Goal: Task Accomplishment & Management: Complete application form

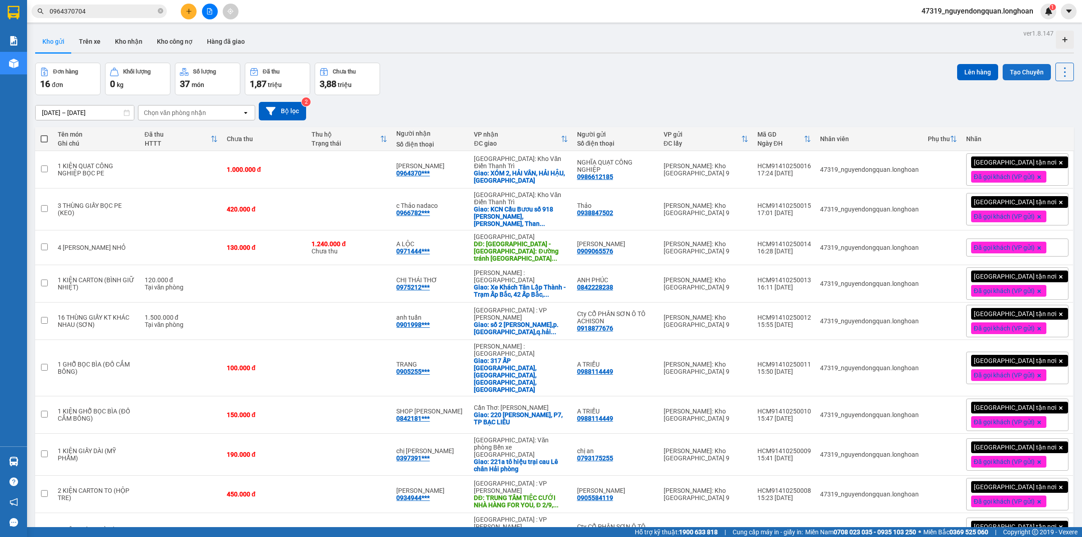
click at [1020, 73] on button "Tạo Chuyến" at bounding box center [1027, 72] width 48 height 16
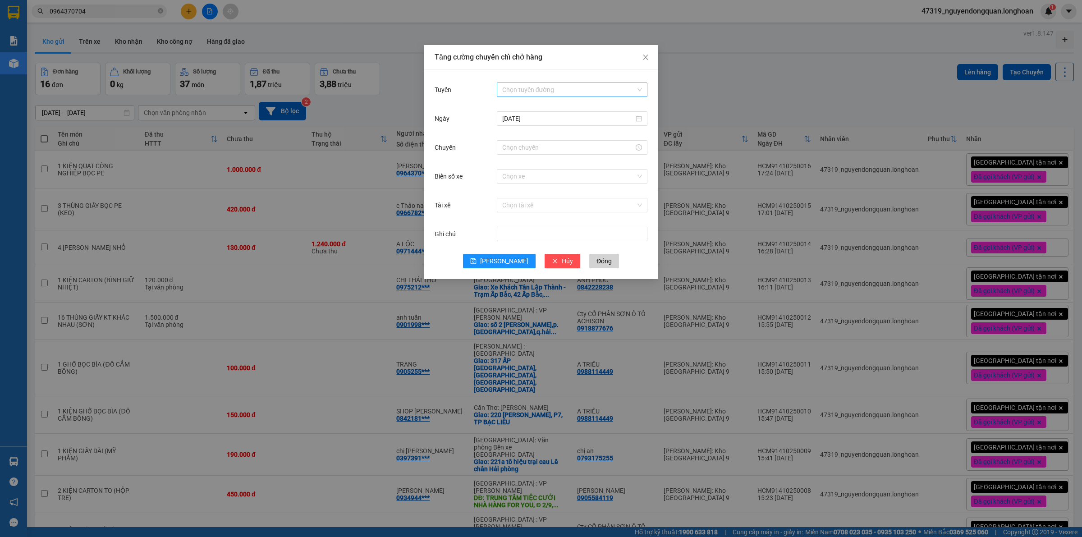
click at [591, 91] on input "Tuyến" at bounding box center [568, 90] width 133 height 14
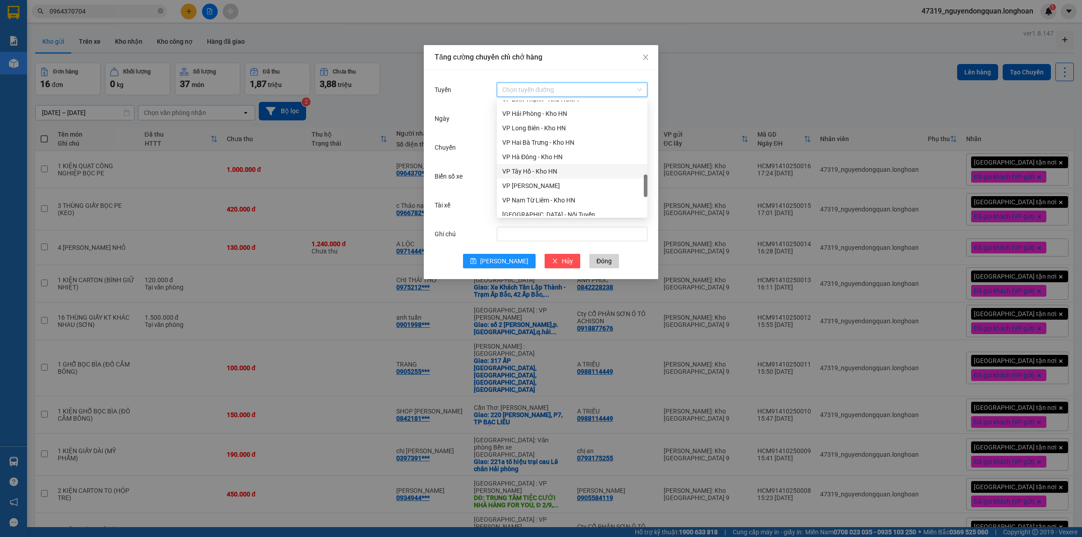
scroll to position [376, 0]
click at [553, 124] on div "VP Thủ Đức - Kho HCM 1" at bounding box center [572, 121] width 140 height 10
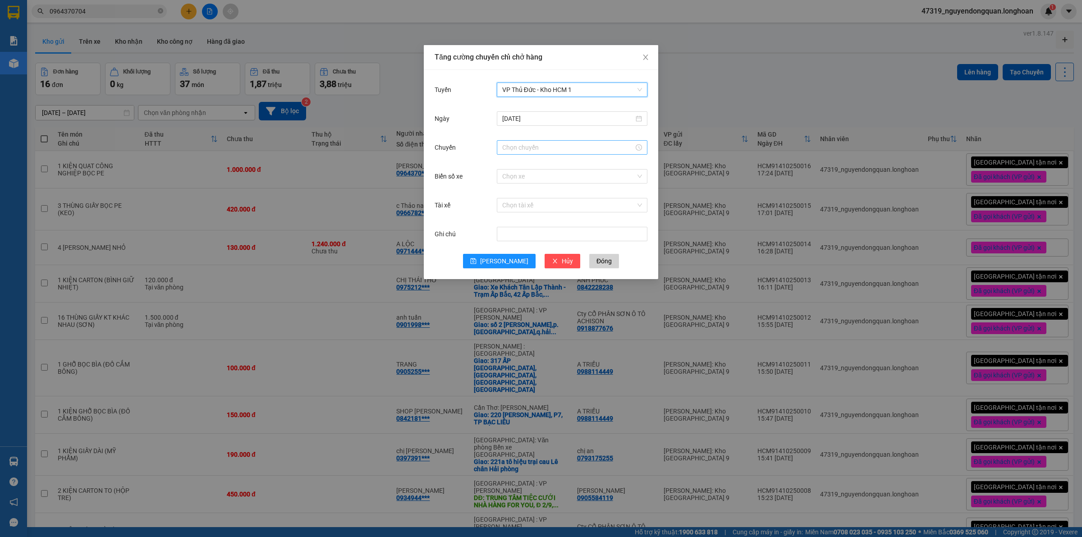
click at [547, 152] on input "Chuyến" at bounding box center [568, 147] width 132 height 10
click at [509, 206] on div "18" at bounding box center [509, 204] width 25 height 13
click at [531, 231] on div "50" at bounding box center [535, 232] width 25 height 13
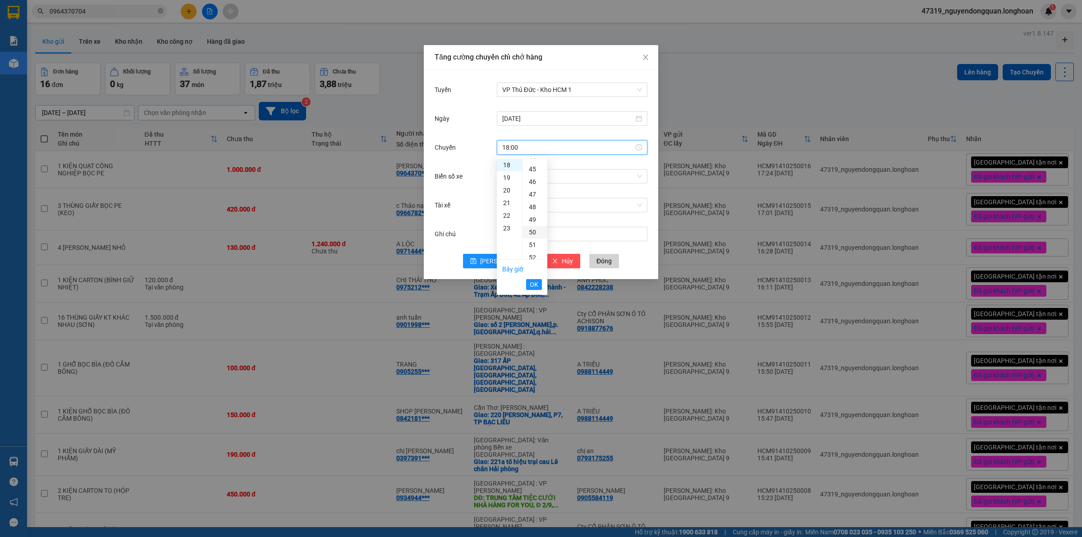
type input "18:50"
click at [535, 283] on span "OK" at bounding box center [534, 285] width 9 height 10
click at [567, 177] on input "Biển số xe" at bounding box center [568, 177] width 133 height 14
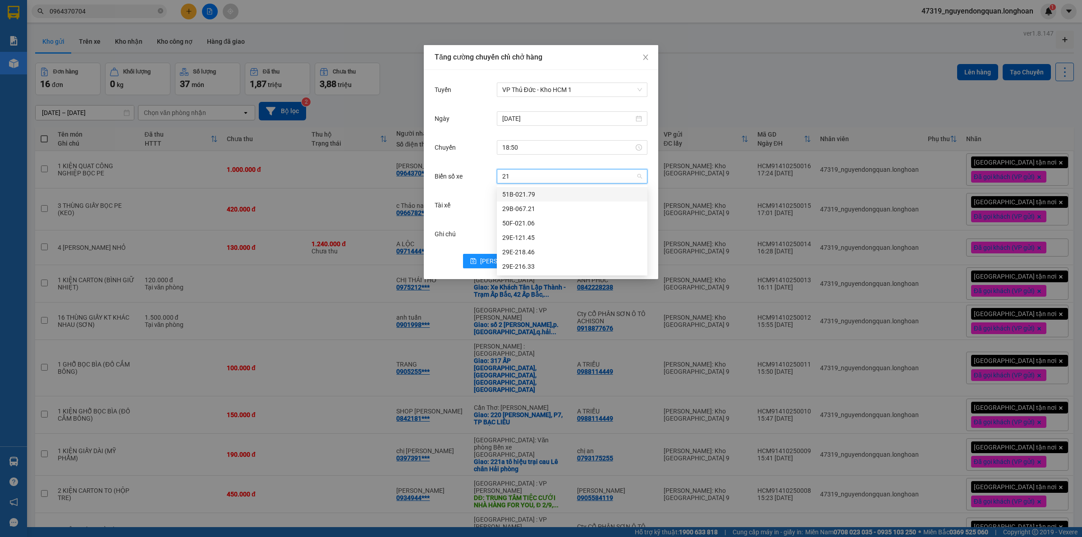
type input "2"
type input "6"
type input "216"
type input "2"
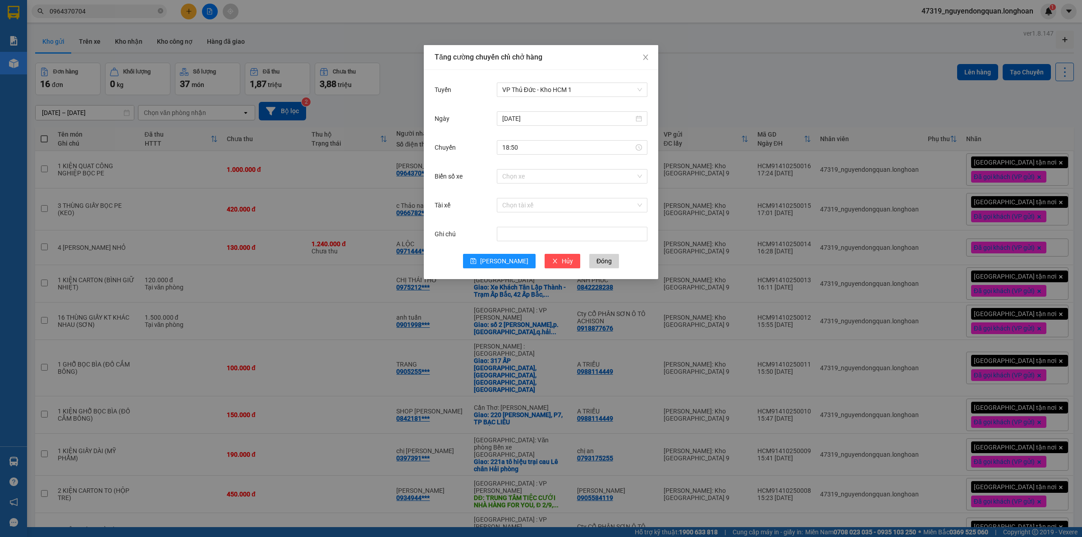
click at [698, 101] on div "Tăng cường chuyến chỉ chở hàng Tuyến VP Thủ Đức - Kho HCM 1 [DATE] [GEOGRAPHIC_…" at bounding box center [541, 268] width 1082 height 537
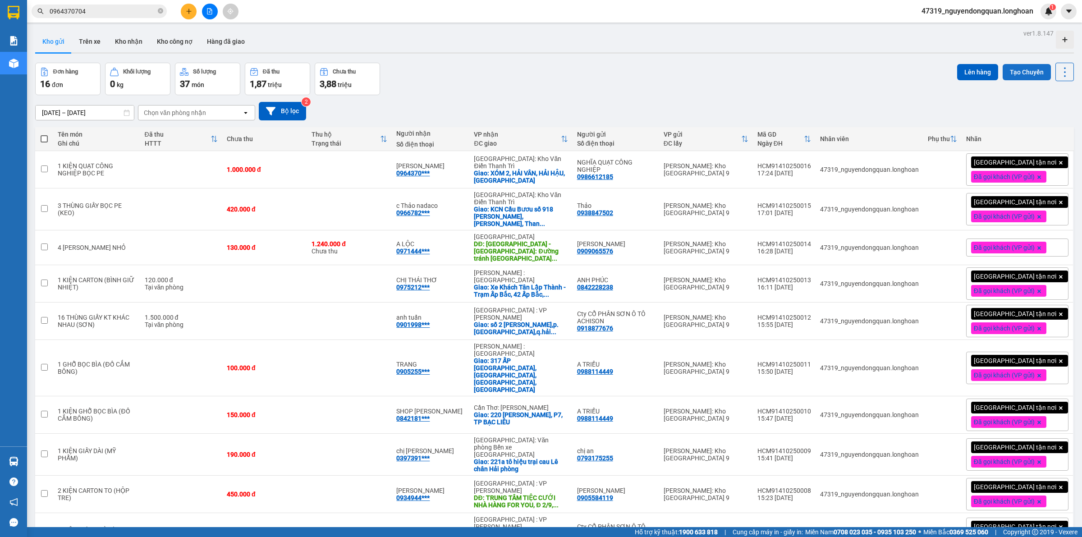
click at [1007, 76] on button "Tạo Chuyến" at bounding box center [1027, 72] width 48 height 16
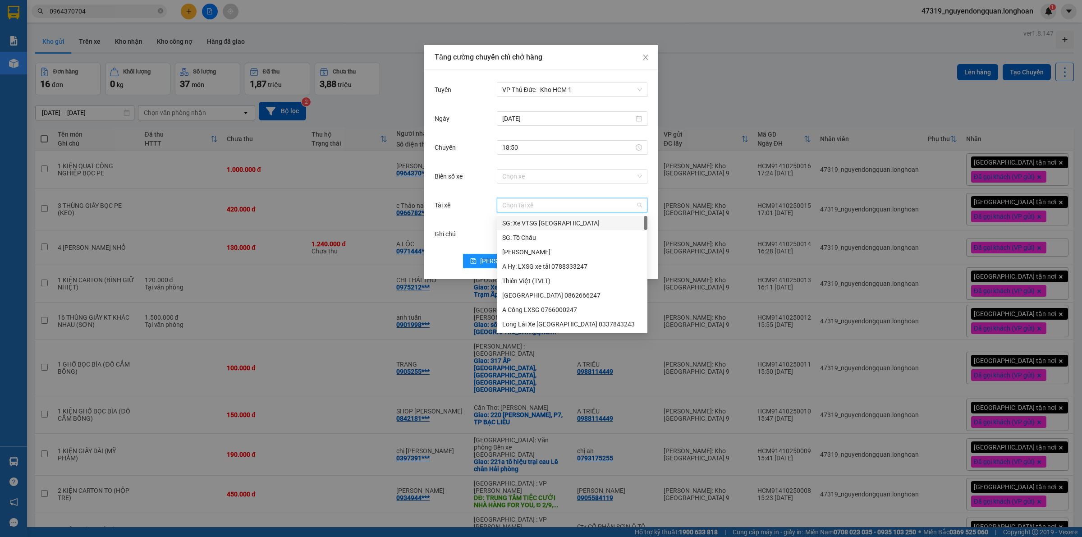
click at [547, 205] on input "Tài xế" at bounding box center [568, 205] width 133 height 14
type input "hoàng"
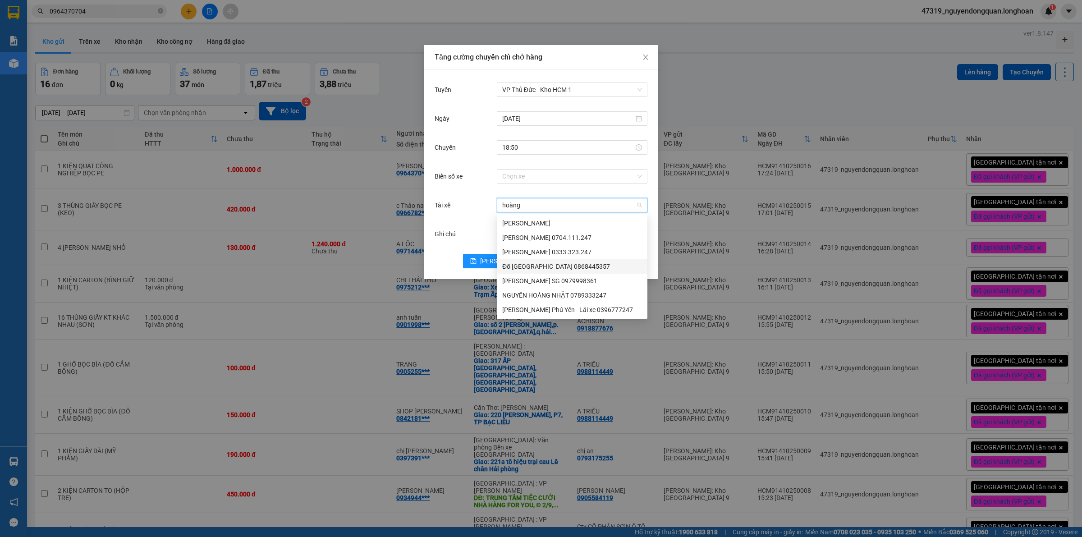
click at [579, 267] on div "Đỗ [GEOGRAPHIC_DATA] 0868445357" at bounding box center [572, 267] width 140 height 10
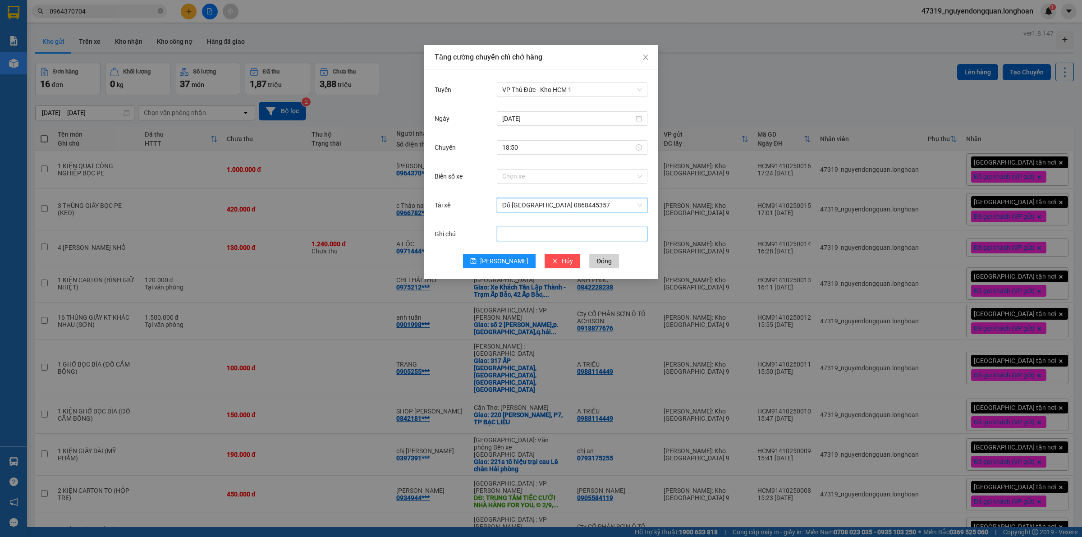
click at [580, 239] on input "Ghi chú" at bounding box center [572, 234] width 151 height 14
type input "b"
type input "BS: 29E-21627"
click at [507, 259] on span "[PERSON_NAME]" at bounding box center [504, 261] width 48 height 10
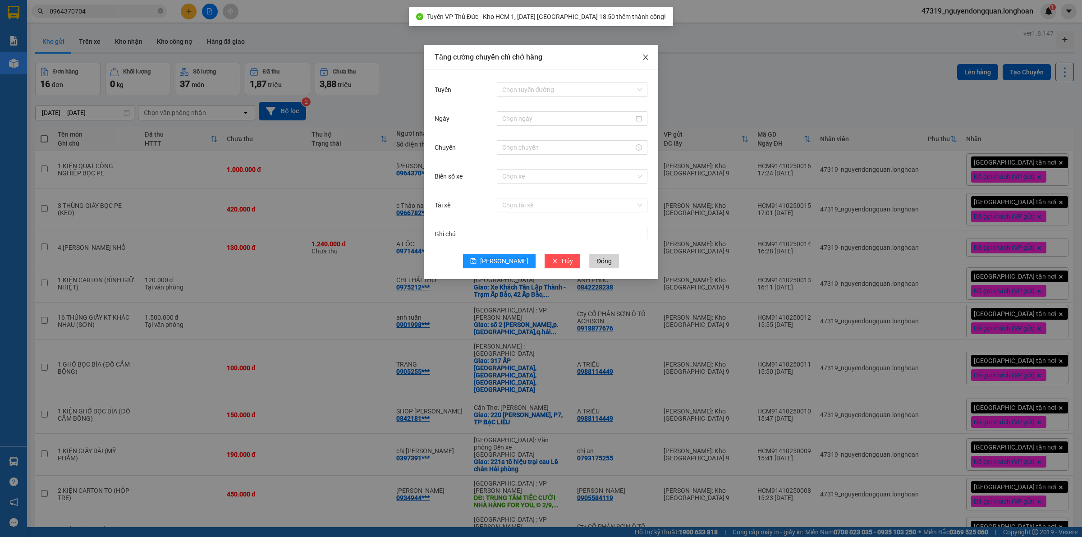
click at [647, 61] on icon "close" at bounding box center [645, 57] width 7 height 7
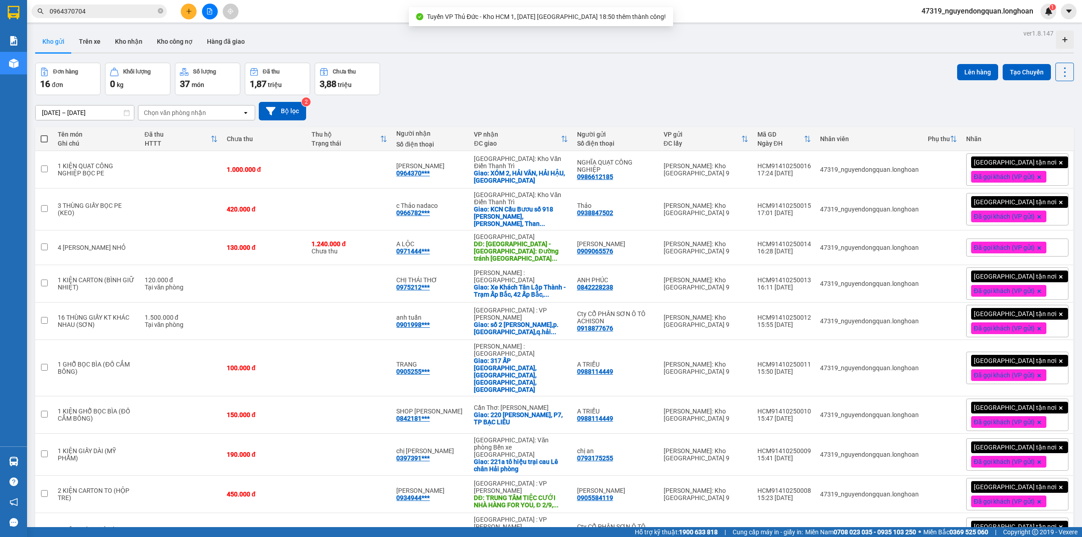
click at [47, 138] on span at bounding box center [44, 138] width 7 height 7
click at [44, 134] on input "checkbox" at bounding box center [44, 134] width 0 height 0
checkbox input "true"
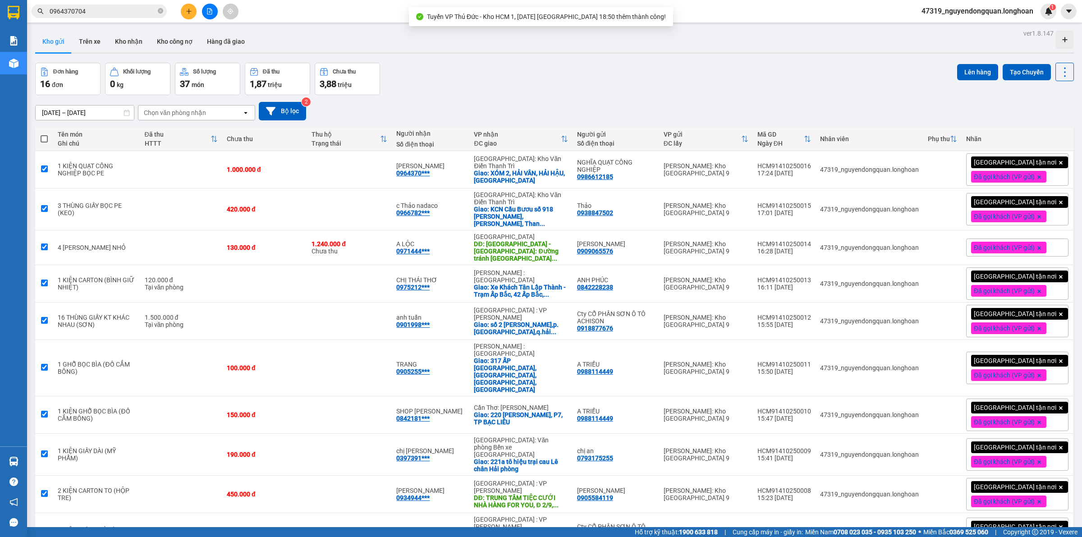
checkbox input "true"
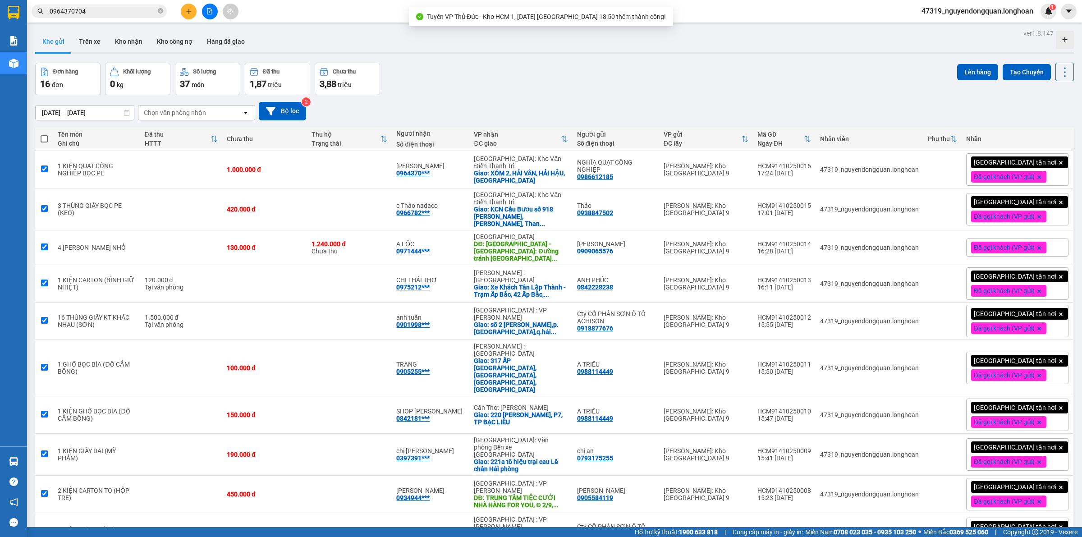
checkbox input "true"
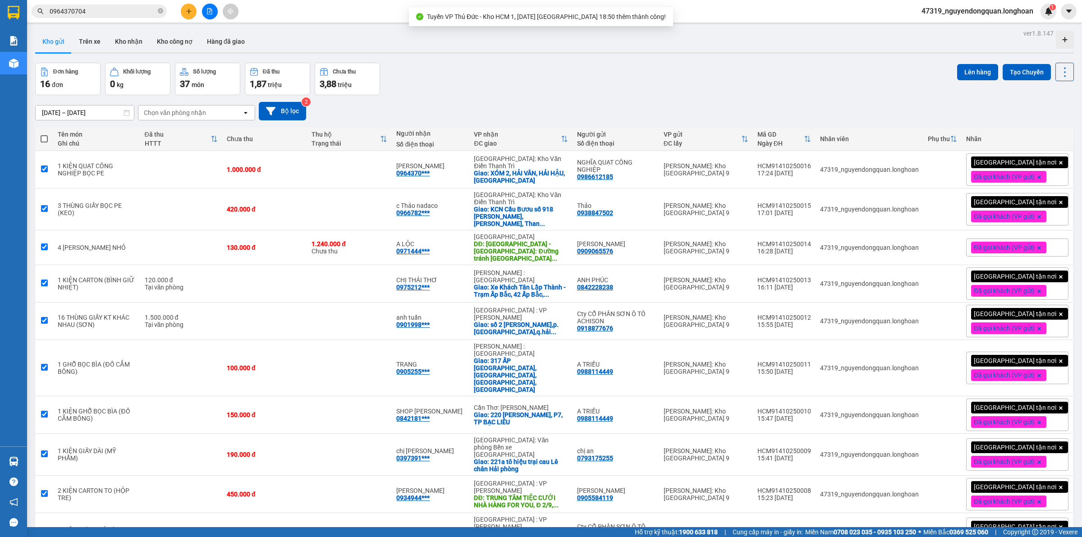
checkbox input "true"
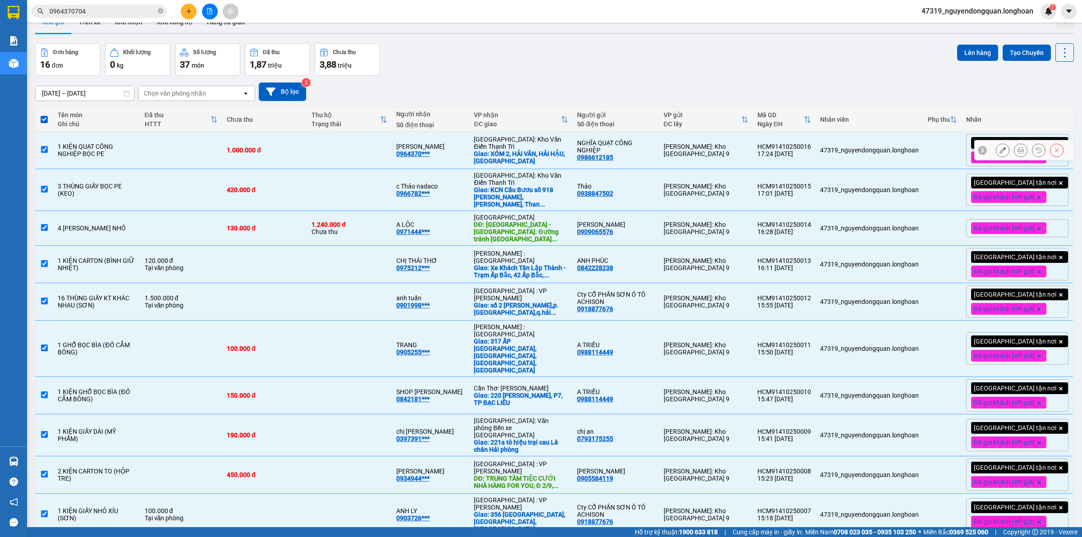
scroll to position [0, 0]
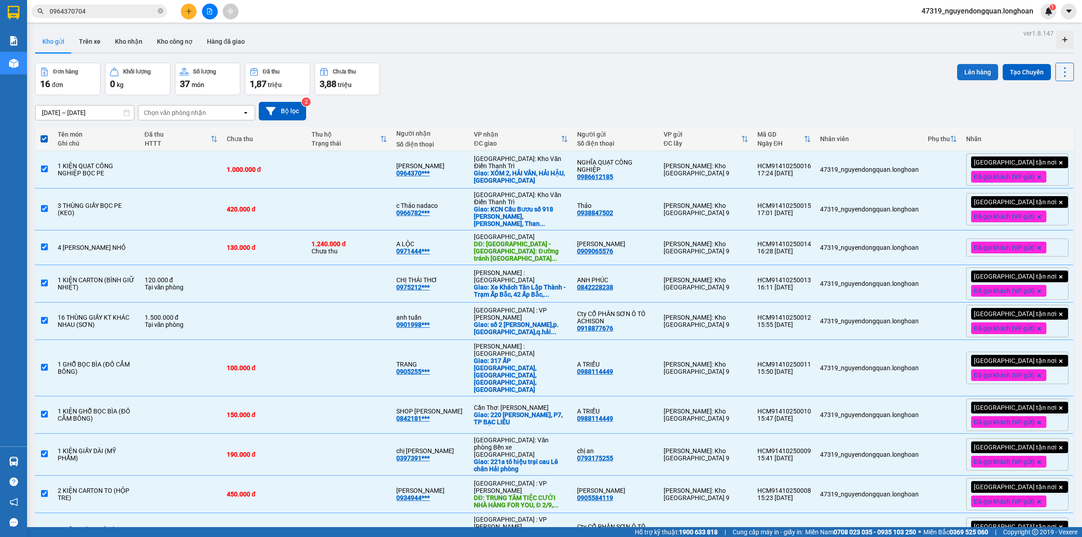
click at [970, 73] on button "Lên hàng" at bounding box center [977, 72] width 41 height 16
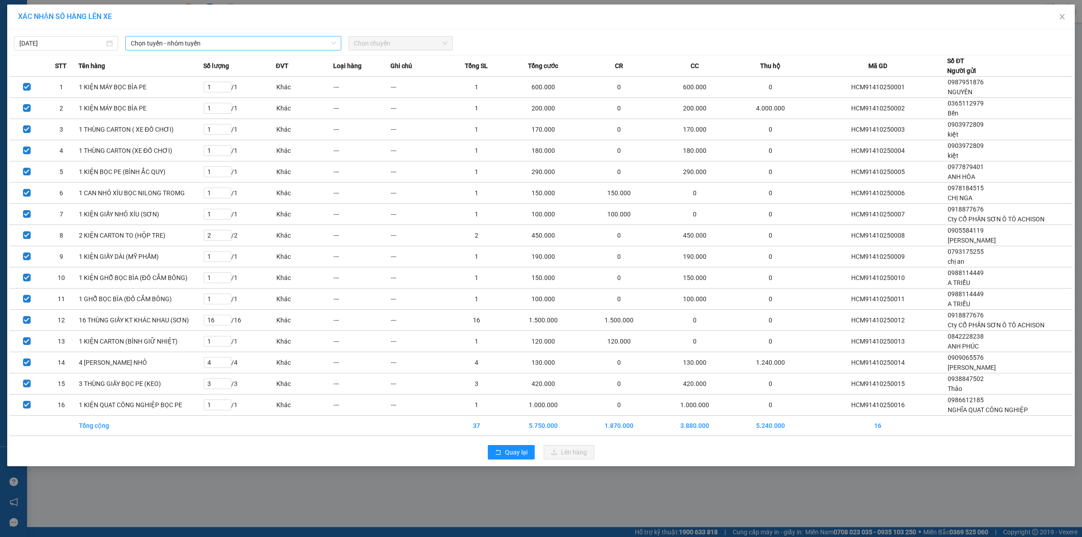
drag, startPoint x: 267, startPoint y: 49, endPoint x: 267, endPoint y: 60, distance: 10.8
click at [268, 49] on span "Chọn tuyến - nhóm tuyến" at bounding box center [233, 44] width 205 height 14
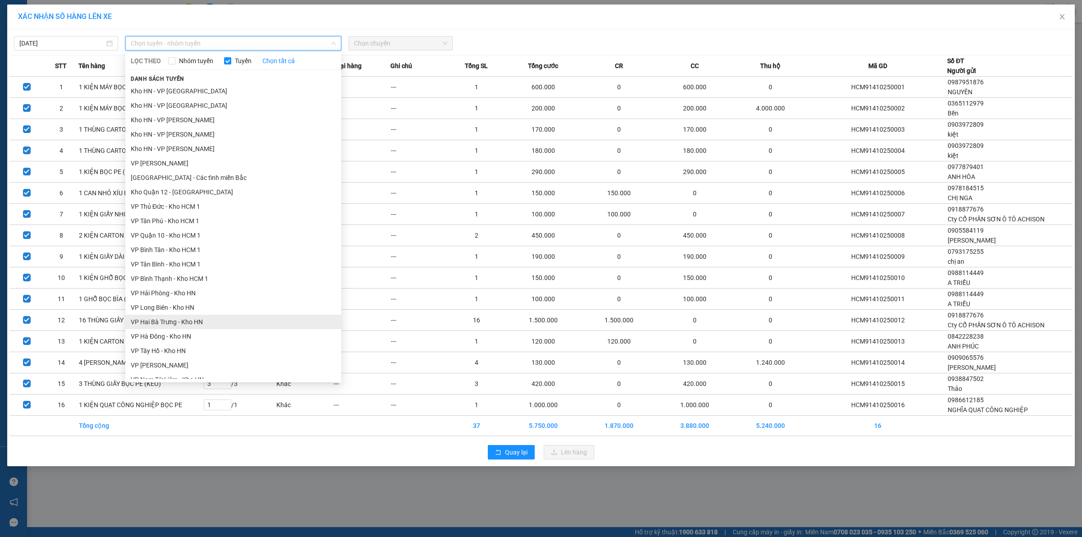
scroll to position [188, 0]
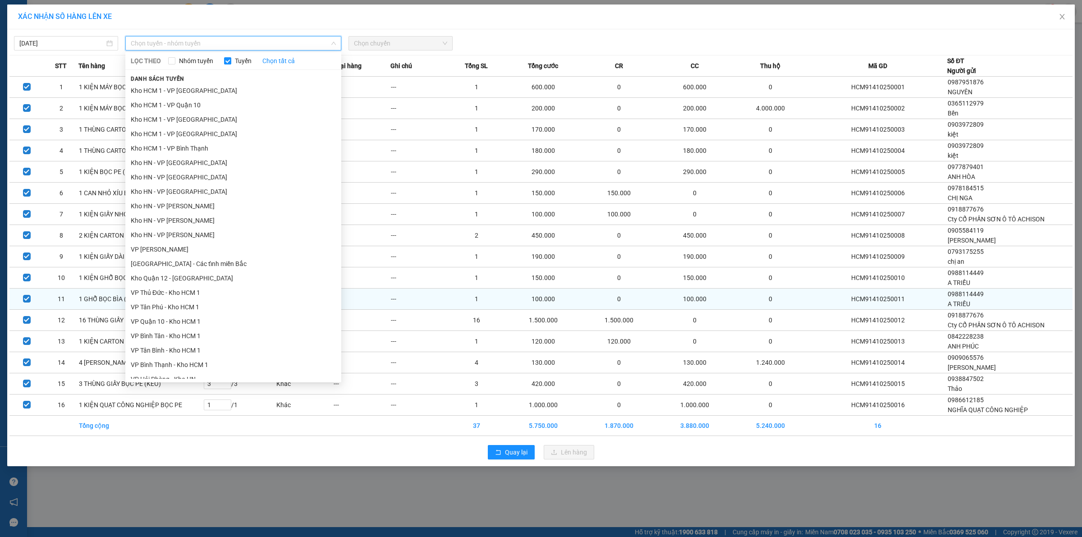
click at [188, 296] on li "VP Thủ Đức - Kho HCM 1" at bounding box center [233, 292] width 216 height 14
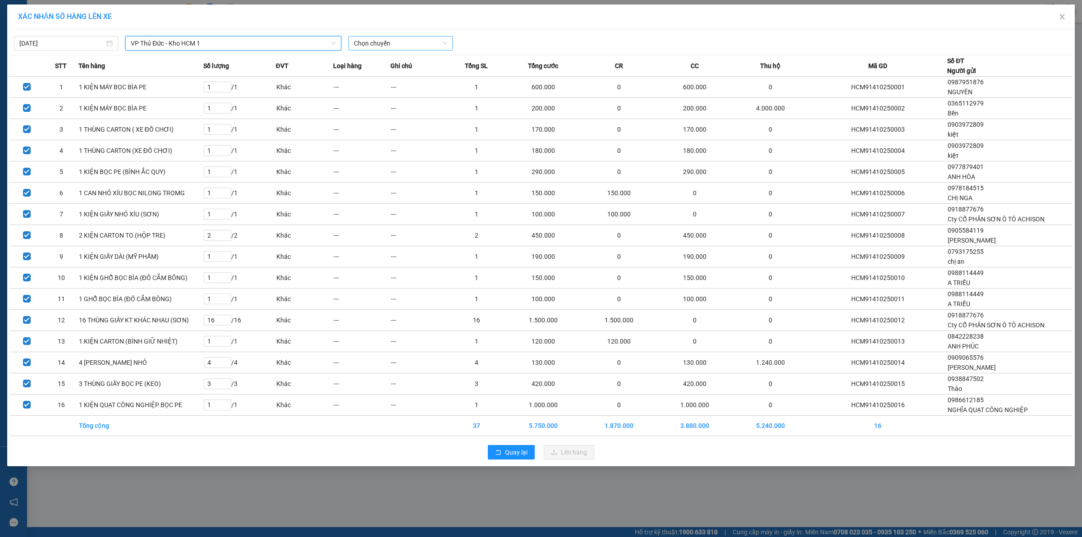
click at [416, 46] on span "Chọn chuyến" at bounding box center [400, 44] width 93 height 14
click at [409, 72] on div "18:50 (TC)" at bounding box center [389, 76] width 70 height 10
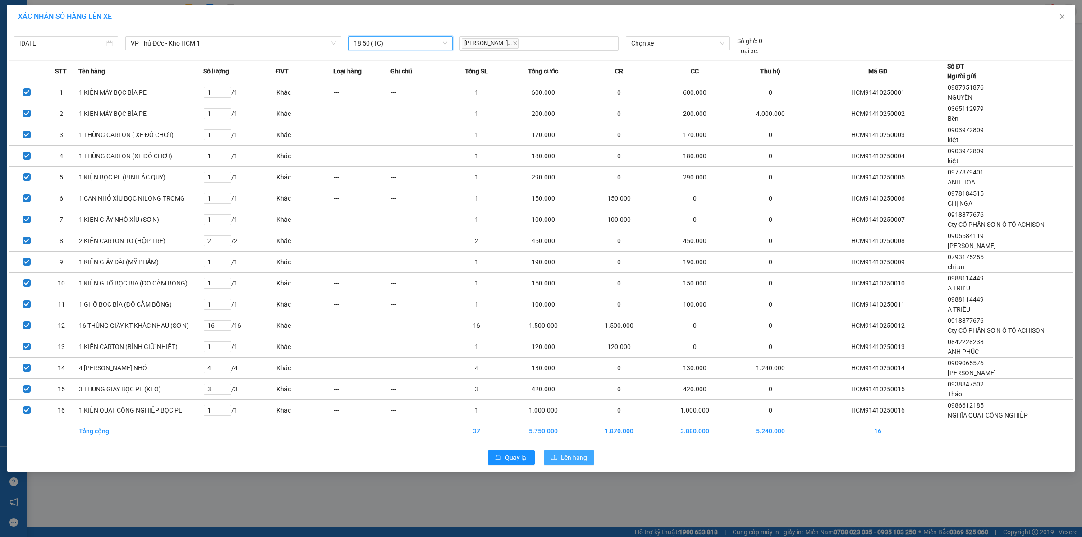
click at [581, 463] on span "Lên hàng" at bounding box center [574, 458] width 26 height 10
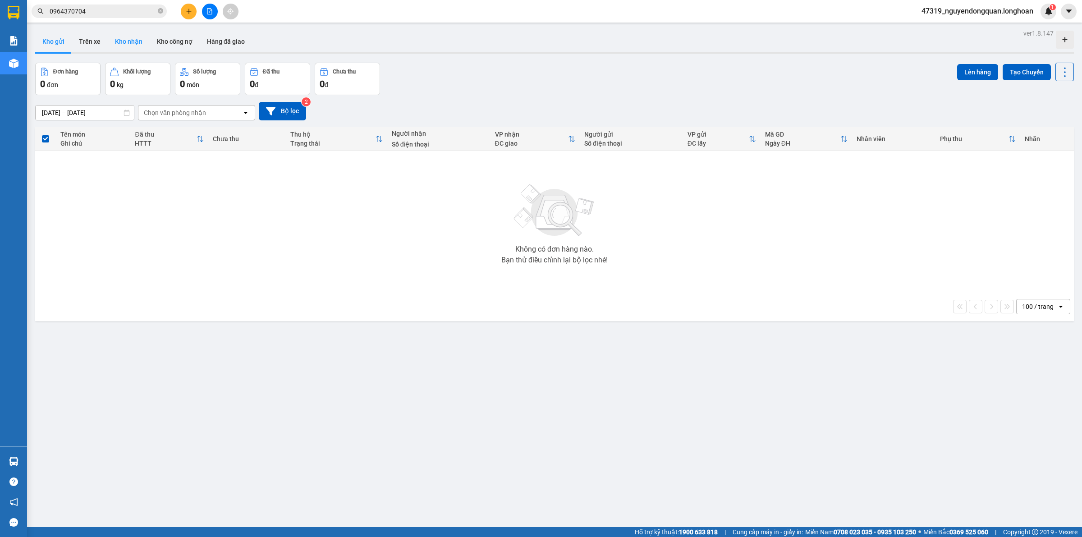
click at [122, 35] on button "Kho nhận" at bounding box center [129, 42] width 42 height 22
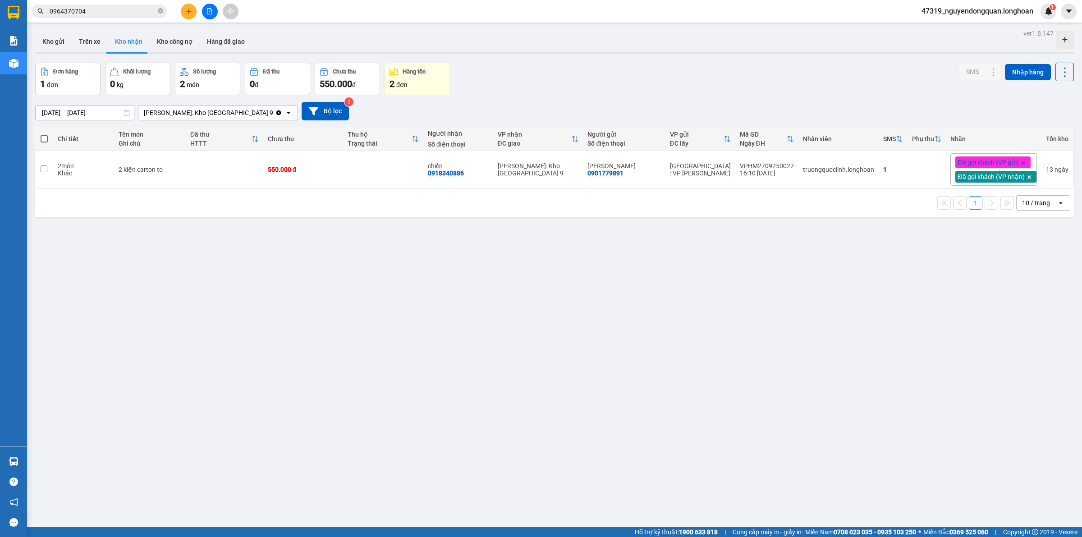
click at [490, 308] on div "ver 1.8.147 Kho gửi Trên xe Kho nhận Kho công nợ Hàng đã giao Đơn hàng 1 đơn Kh…" at bounding box center [555, 295] width 1046 height 537
click at [50, 39] on button "Kho gửi" at bounding box center [53, 42] width 37 height 22
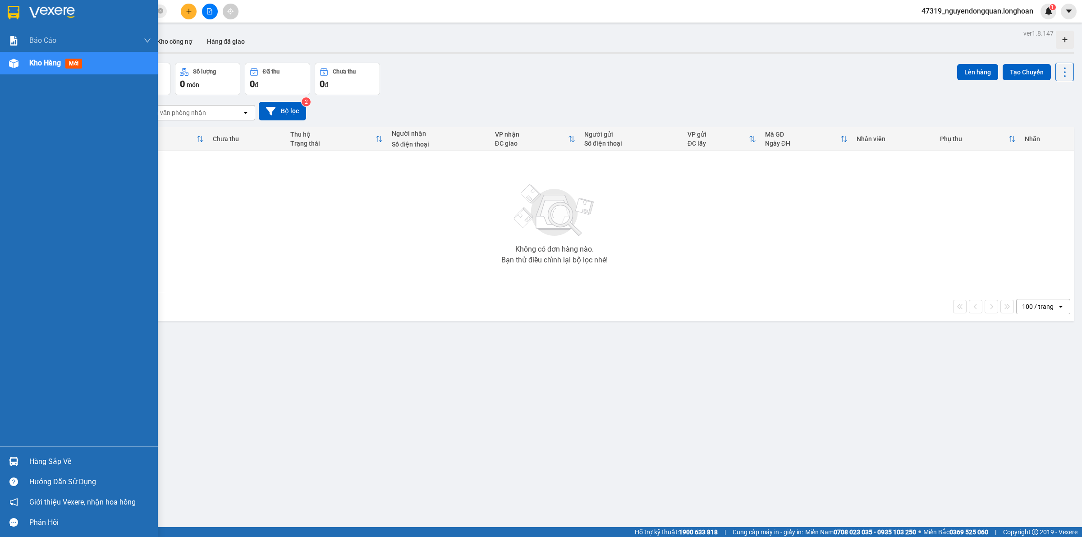
drag, startPoint x: 19, startPoint y: 533, endPoint x: 181, endPoint y: 526, distance: 162.4
click at [21, 532] on div "Báo cáo 1. Báo cáo nộp tiền các vp 3. Doanh Thu theo VP Gửi (mới) 9. Thống kê đ…" at bounding box center [79, 268] width 158 height 537
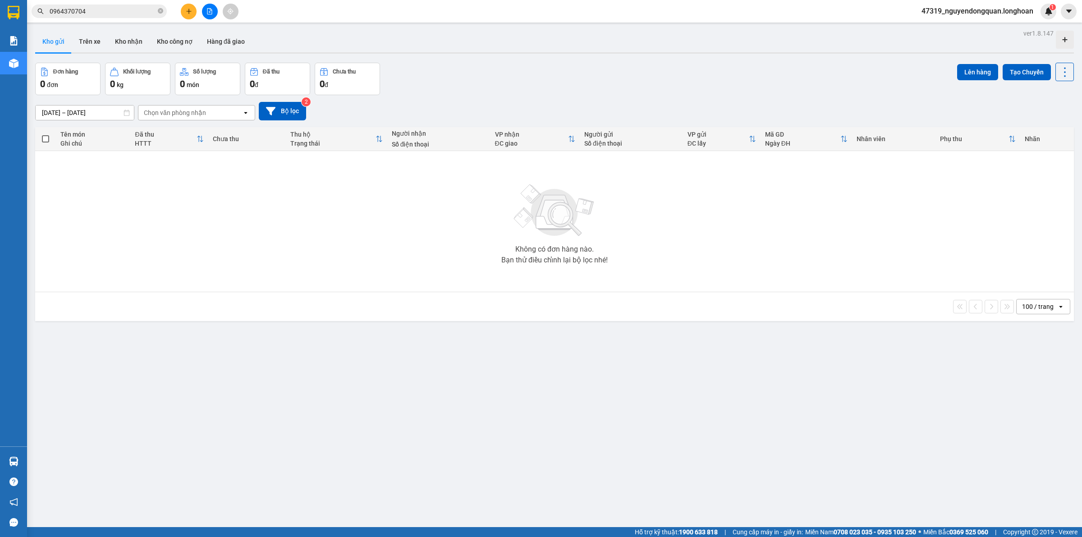
click at [460, 252] on div "Không có đơn hàng nào. Bạn thử điều chỉnh lại bộ lọc nhé!" at bounding box center [555, 221] width 1030 height 135
click at [193, 12] on button at bounding box center [189, 12] width 16 height 16
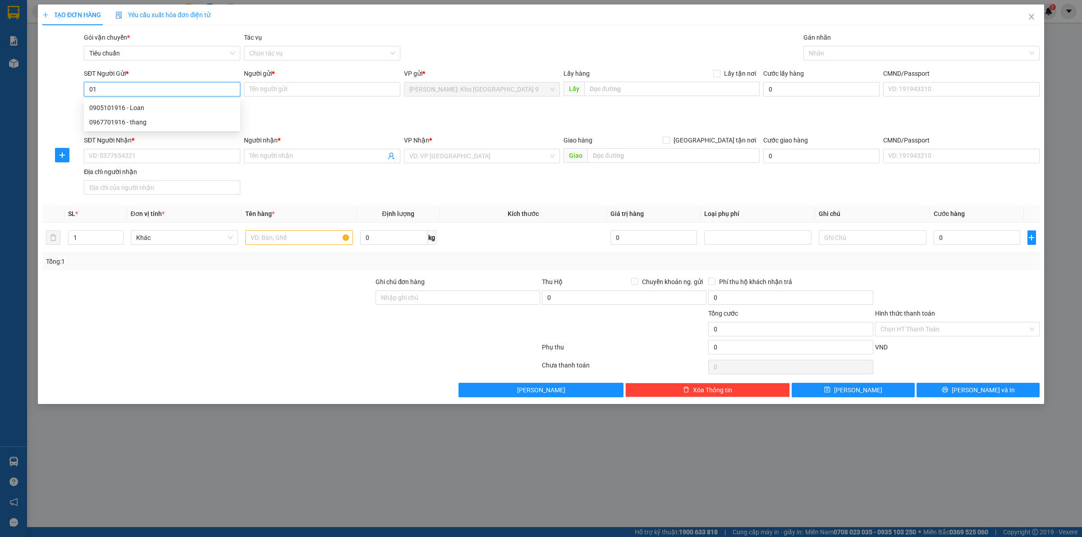
type input "0"
type input "0916993090"
click at [275, 91] on input "Người gửi *" at bounding box center [322, 89] width 156 height 14
type input "d"
type input "đ"
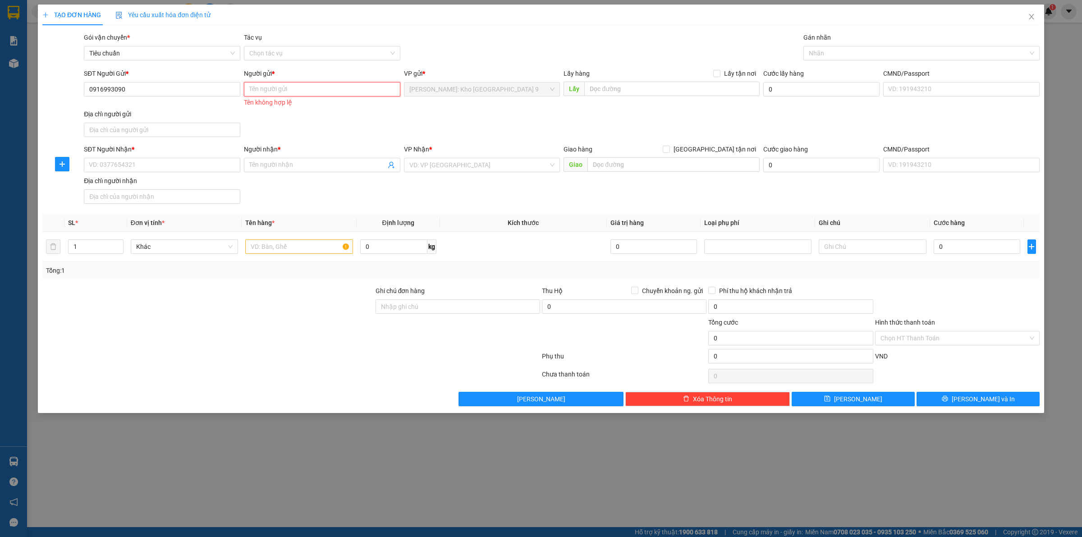
type input "D"
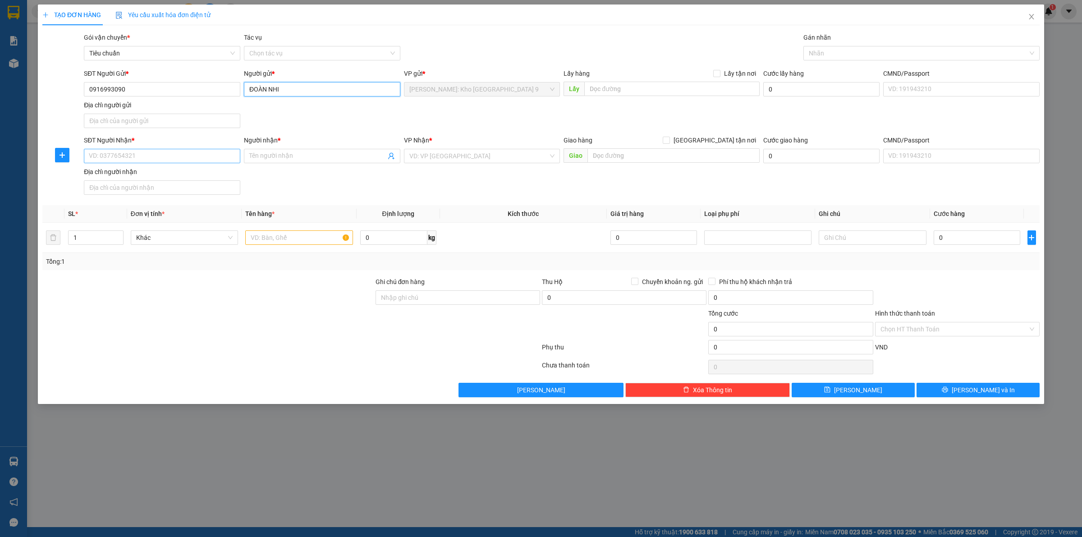
type input "ĐOÀN NHI"
click at [127, 150] on input "SĐT Người Nhận *" at bounding box center [162, 156] width 156 height 14
type input "0905270531"
click at [289, 159] on input "Người nhận *" at bounding box center [317, 156] width 137 height 10
type input "[PERSON_NAME]"
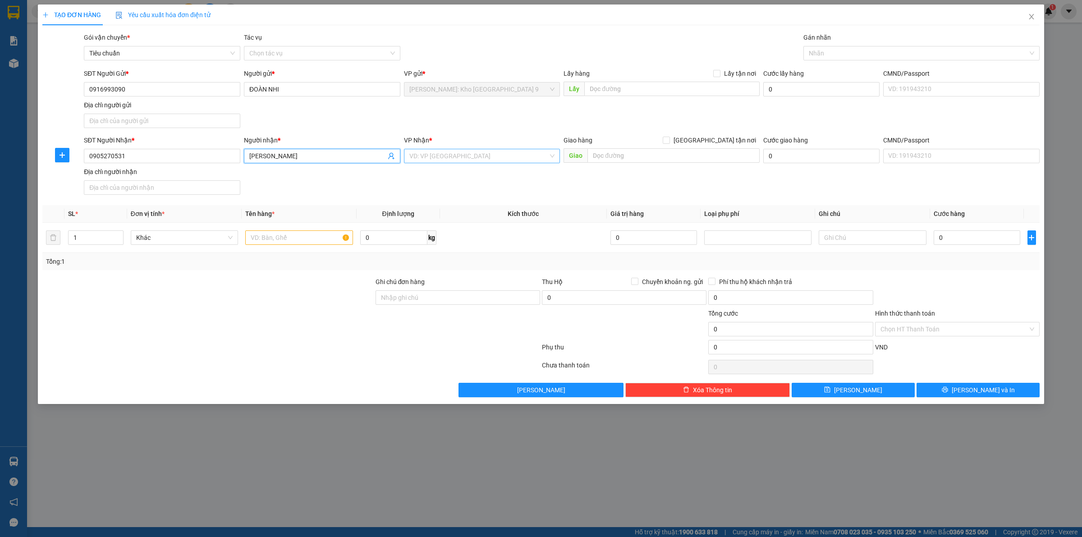
click at [461, 158] on input "search" at bounding box center [478, 156] width 139 height 14
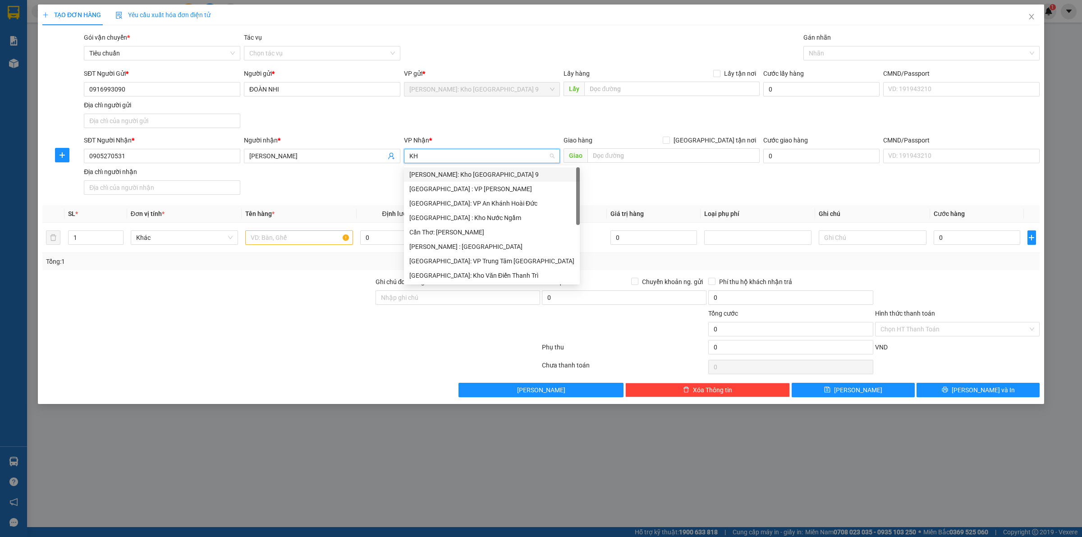
type input "KHO"
click at [496, 248] on div "[GEOGRAPHIC_DATA]: Kho Bến Xe Phía Nam" at bounding box center [482, 247] width 146 height 10
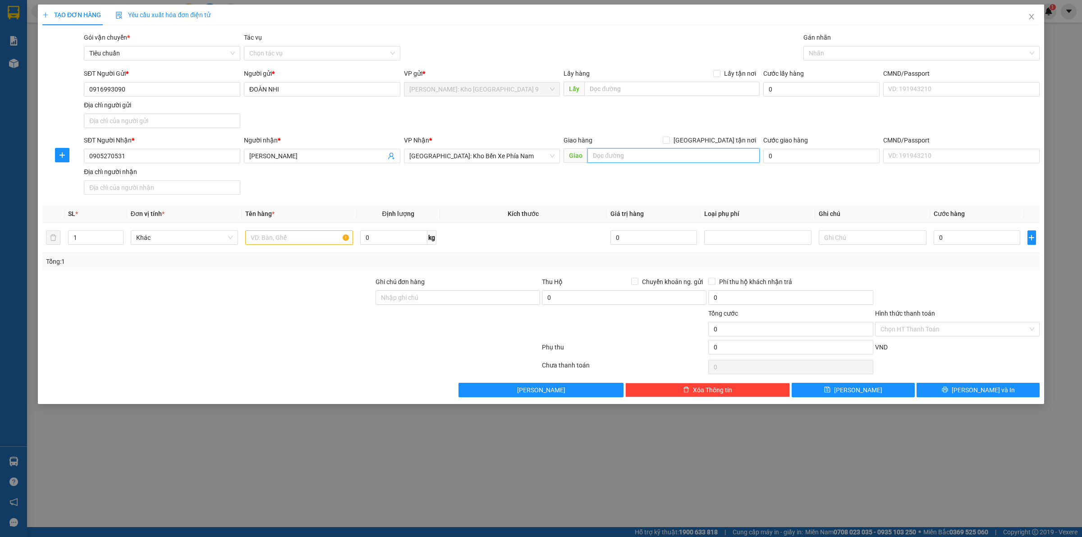
click at [643, 159] on input "text" at bounding box center [674, 155] width 172 height 14
drag, startPoint x: 754, startPoint y: 156, endPoint x: 568, endPoint y: 165, distance: 186.4
click at [568, 165] on div "Giao hàng [GEOGRAPHIC_DATA] tận nơi [GEOGRAPHIC_DATA] SỐ 2 VÀ 5, KHU ĐÔ THỊ [GE…" at bounding box center [662, 151] width 196 height 32
type input "VILLA GÓC SỐ 2 VÀ 5, KHU ĐÔ THỊ [GEOGRAPHIC_DATA], [GEOGRAPHIC_DATA], [GEOGRAPH…"
click at [669, 138] on input "[GEOGRAPHIC_DATA] tận nơi" at bounding box center [666, 140] width 6 height 6
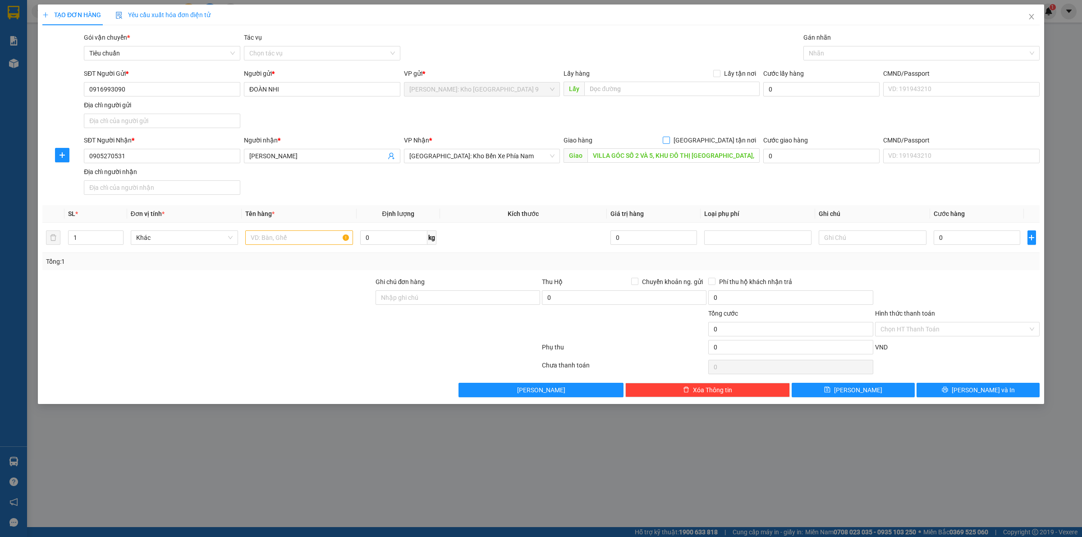
checkbox input "true"
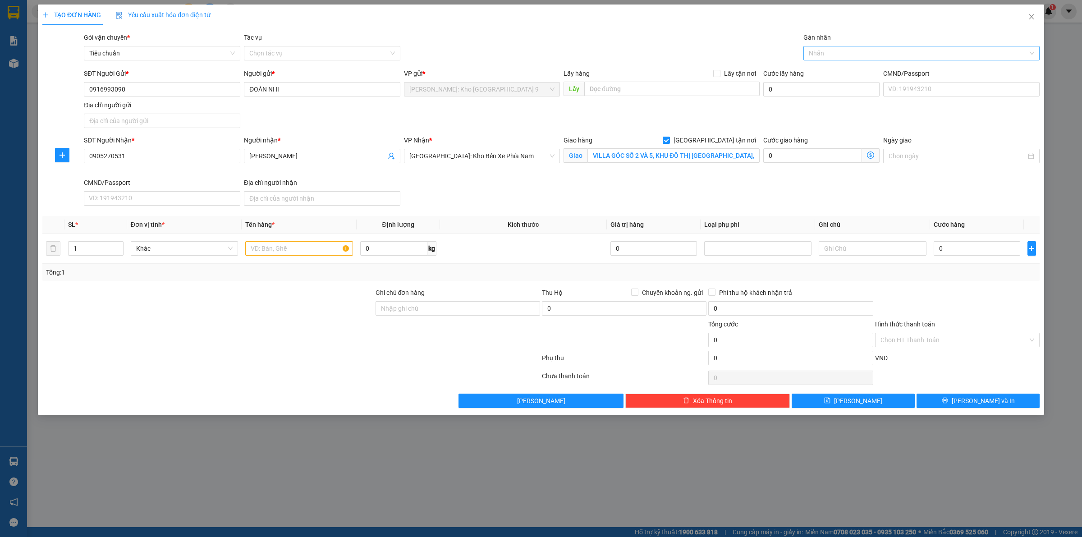
click at [835, 54] on div at bounding box center [917, 53] width 223 height 11
type input "GIAO"
click at [848, 66] on div "[GEOGRAPHIC_DATA] tận nơi" at bounding box center [921, 71] width 225 height 10
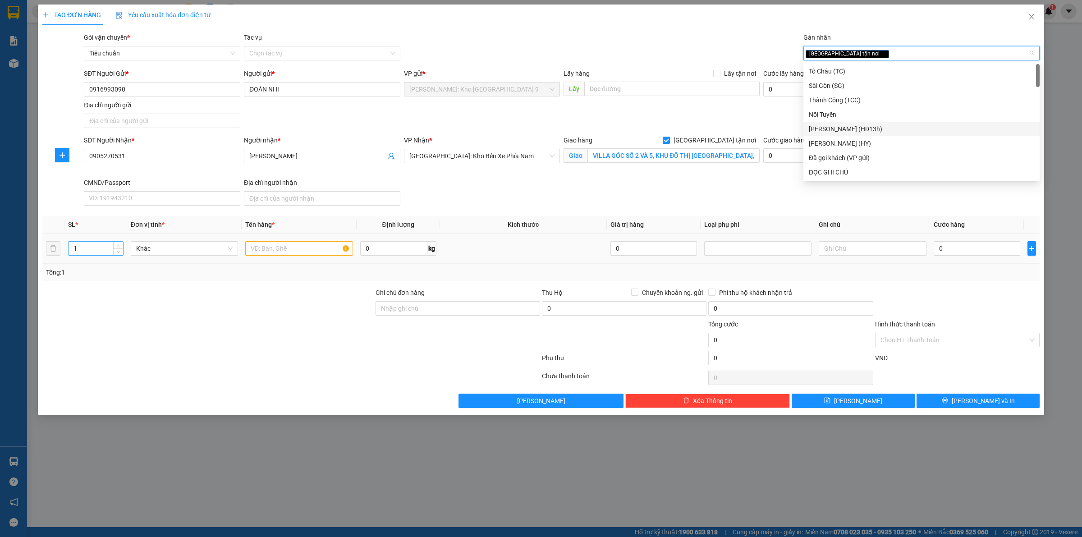
click at [106, 249] on input "1" at bounding box center [96, 249] width 55 height 14
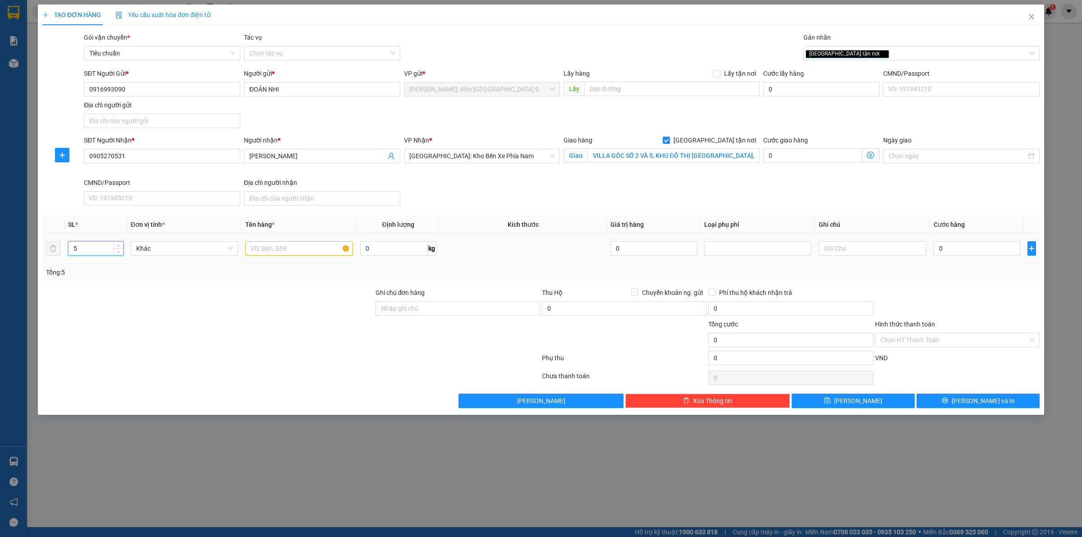
type input "5"
click at [298, 244] on input "text" at bounding box center [298, 248] width 107 height 14
type input "5 KIỆN CARTON KT KHÁC NHAU (LOA, ÂM LI)"
click at [423, 310] on input "Ghi chú đơn hàng" at bounding box center [458, 308] width 165 height 14
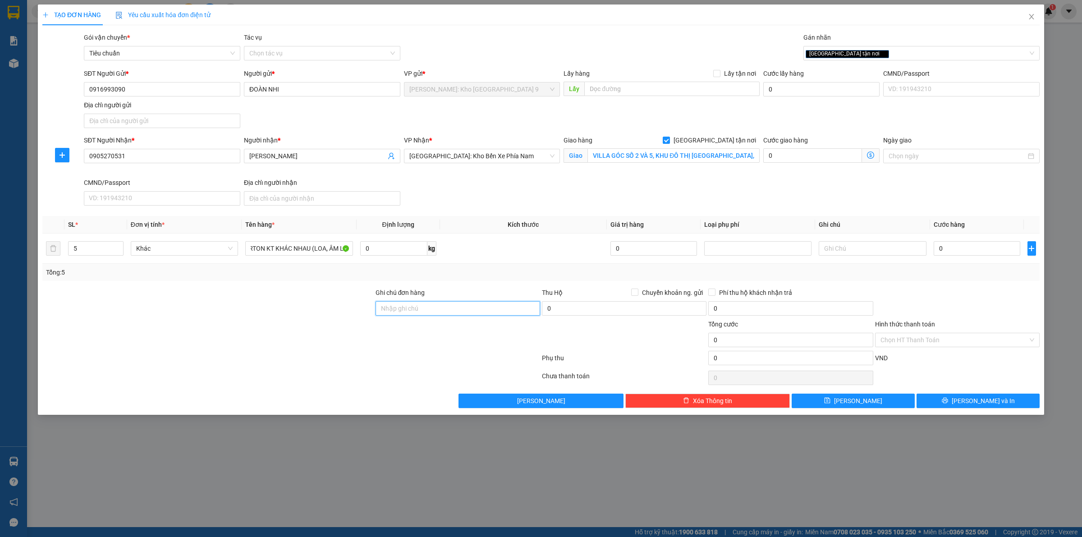
scroll to position [0, 0]
type input "VẬN CHUYỂN NHẸ TAY - HƯ VỠ KHÔNG ĐỀN"
click at [975, 243] on input "0" at bounding box center [977, 248] width 87 height 14
type input "03"
type input "3"
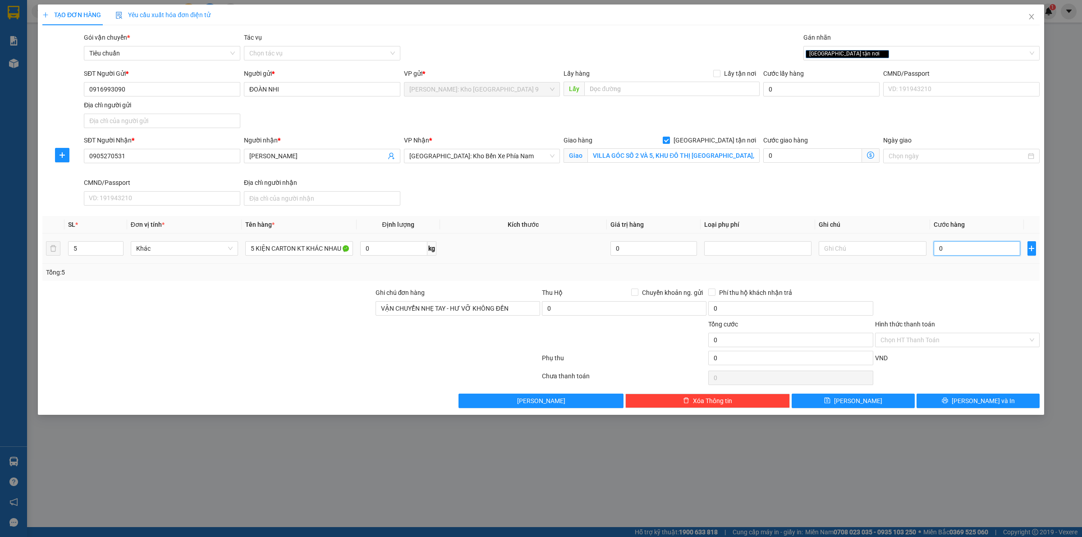
type input "3"
type input "035"
type input "35"
type input "0.350"
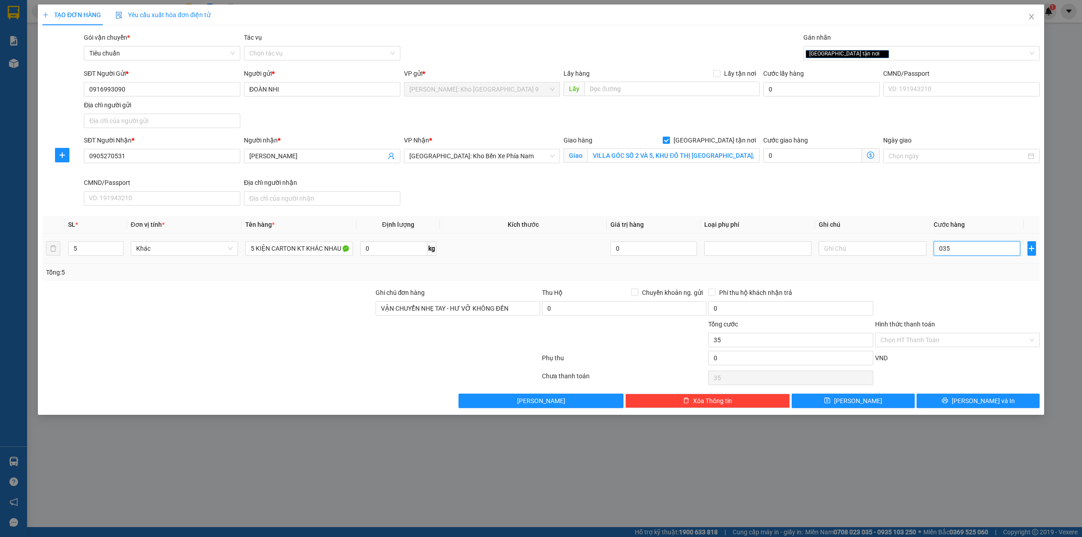
type input "350"
type input "03.500"
type input "3.500"
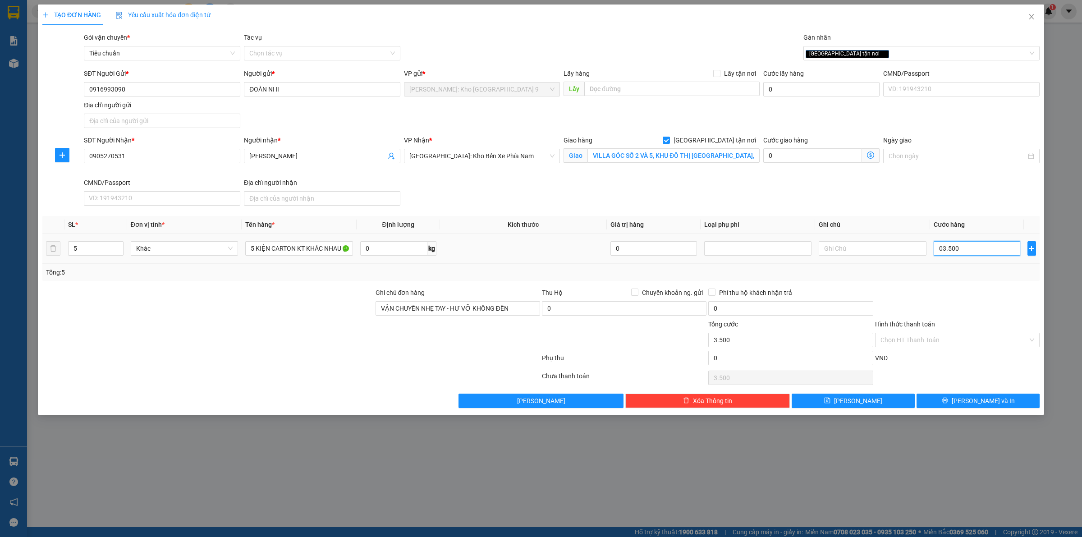
type input "035.000"
type input "35.000"
type input "0.350.000"
type input "350.000"
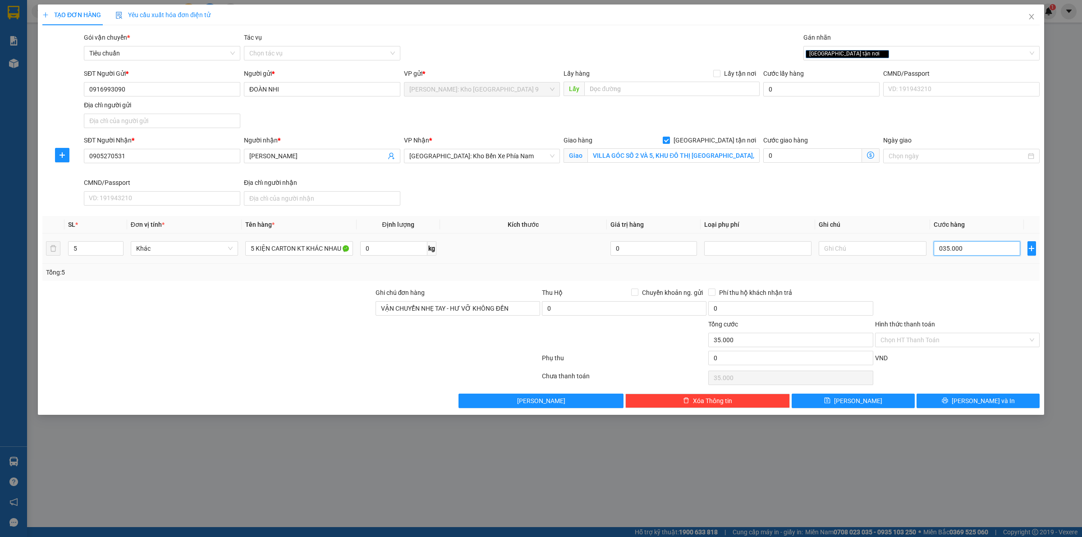
type input "350.000"
click at [968, 344] on input "Hình thức thanh toán" at bounding box center [954, 340] width 147 height 14
type input "350.000"
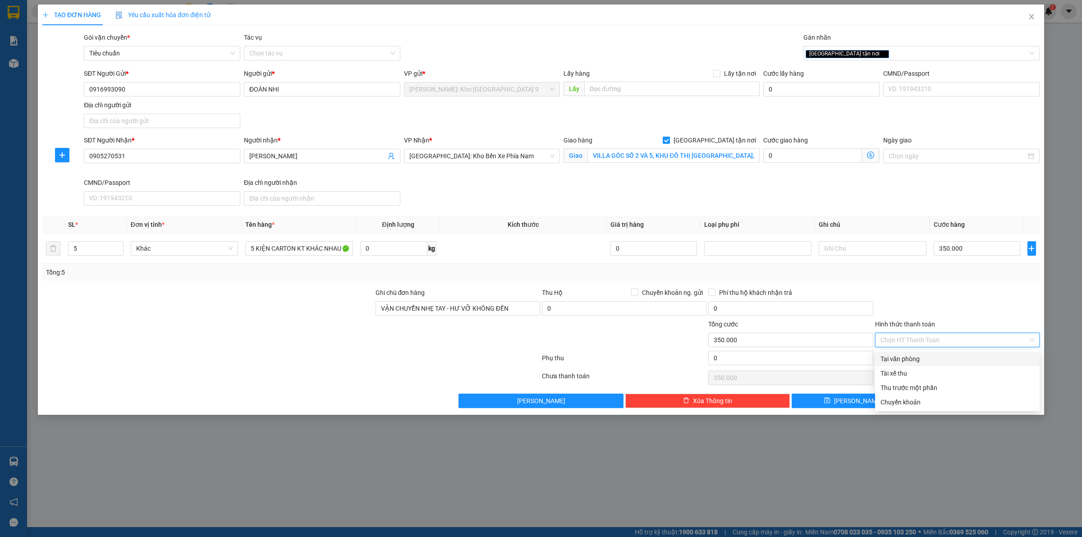
click at [953, 361] on div "Tại văn phòng" at bounding box center [958, 359] width 154 height 10
type input "0"
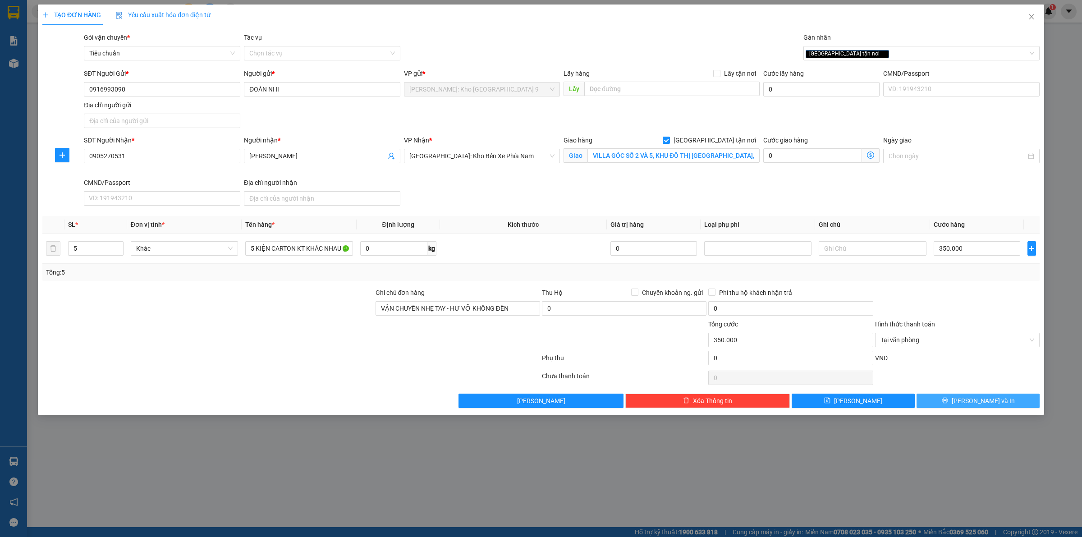
click at [984, 404] on span "[PERSON_NAME] và In" at bounding box center [983, 401] width 63 height 10
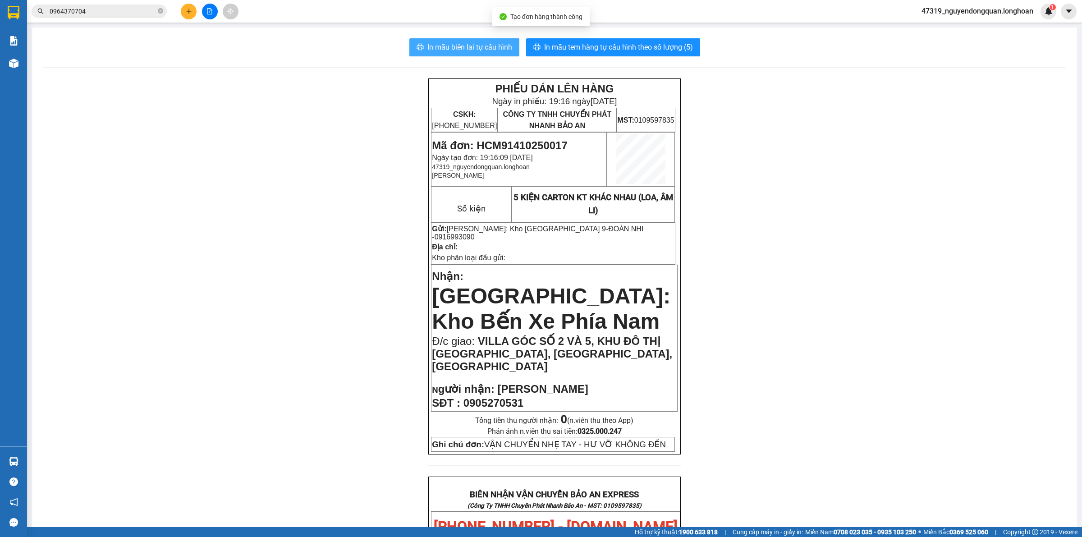
click at [466, 46] on span "In mẫu biên lai tự cấu hình" at bounding box center [469, 46] width 85 height 11
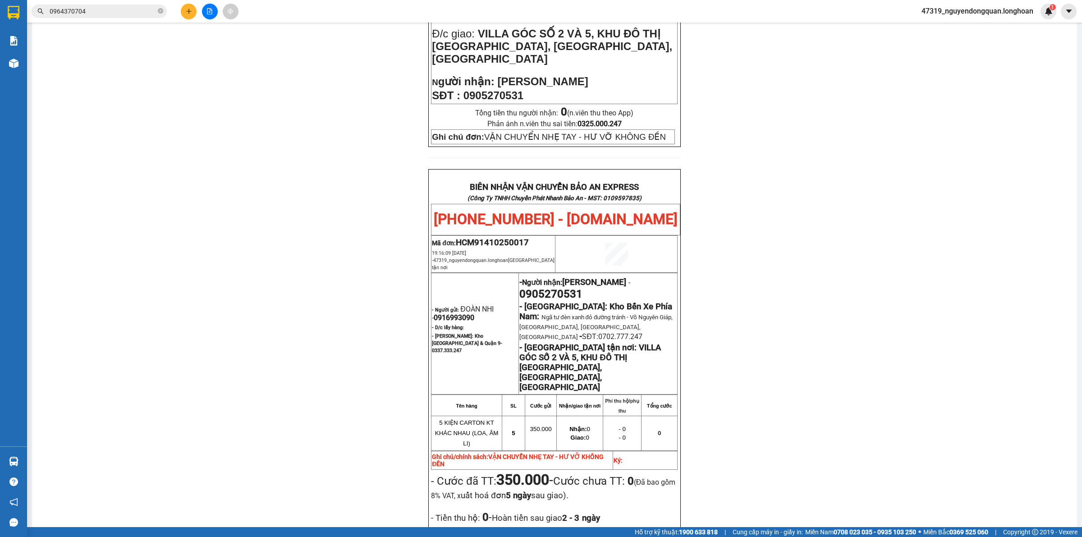
scroll to position [484, 0]
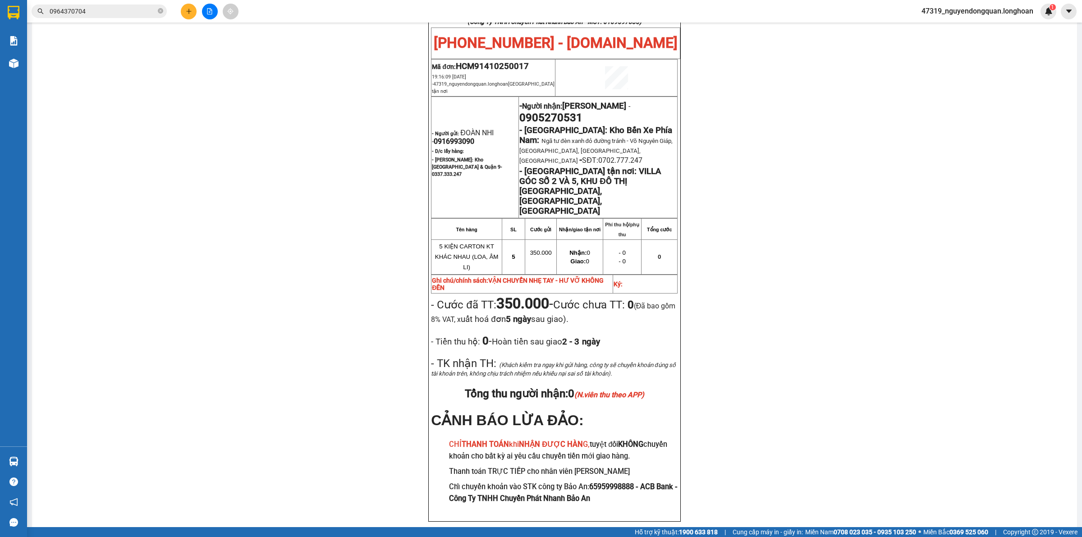
click at [291, 289] on div "PHIẾU DÁN LÊN HÀNG Ngày in phiếu: 19:16 [DATE] CSKH: [PHONE_NUMBER] CÔNG TY TNH…" at bounding box center [555, 69] width 1024 height 949
click at [129, 197] on div "PHIẾU DÁN LÊN HÀNG Ngày in phiếu: 19:16 [DATE] CSKH: [PHONE_NUMBER] CÔNG TY TNH…" at bounding box center [555, 69] width 1024 height 949
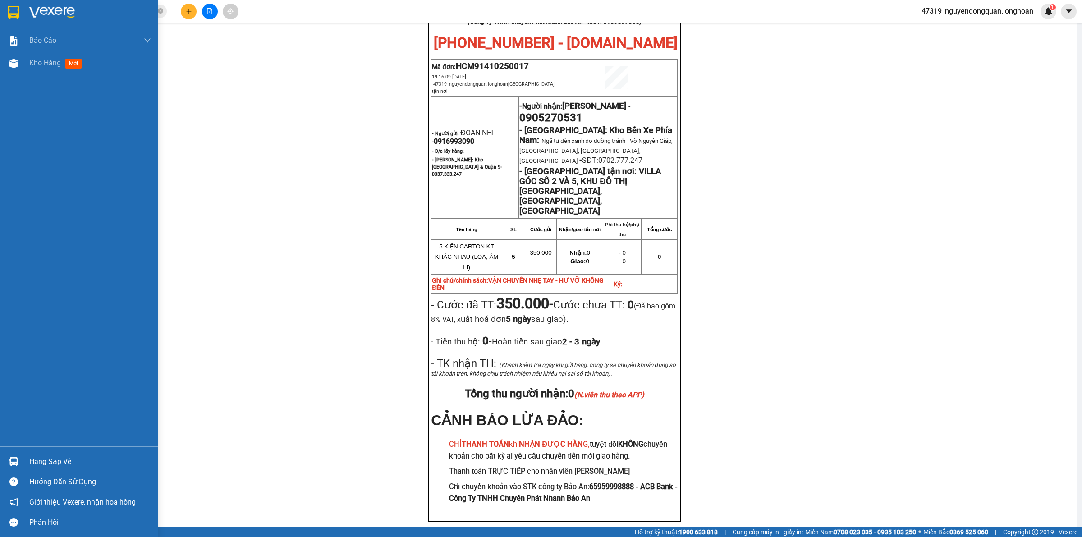
click at [15, 7] on img at bounding box center [14, 13] width 12 height 14
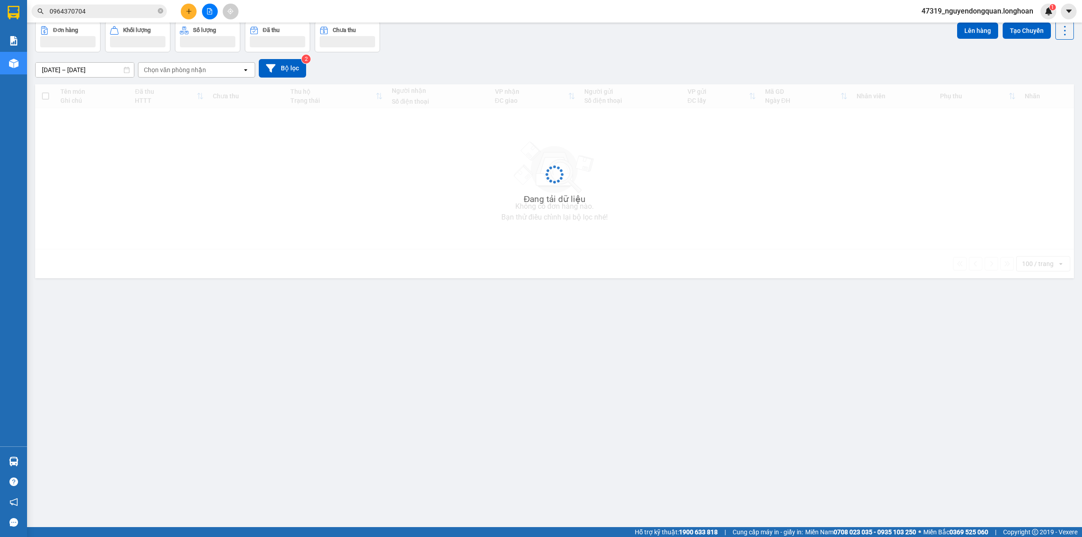
scroll to position [41, 0]
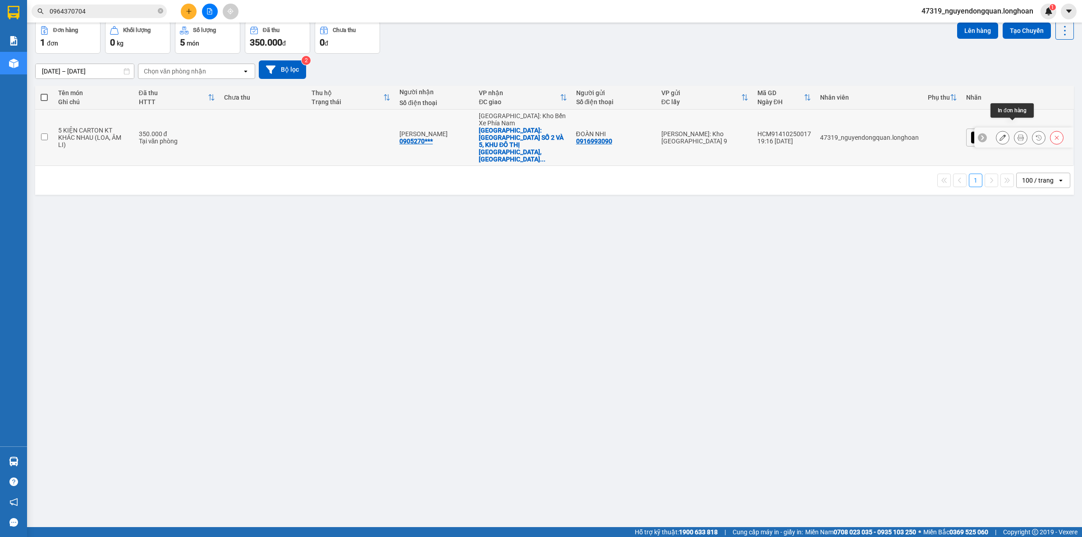
click at [1018, 134] on icon at bounding box center [1021, 137] width 6 height 6
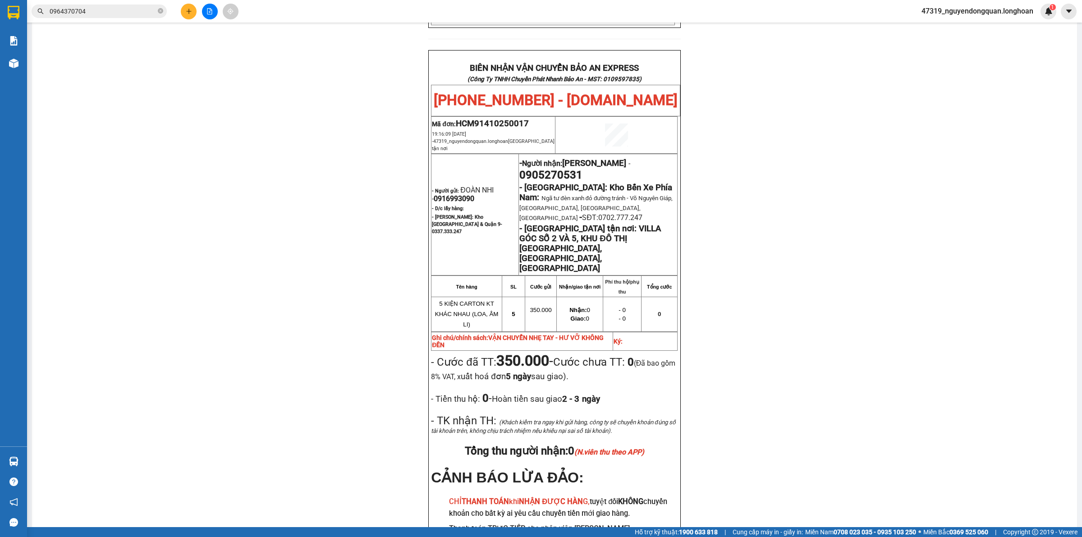
scroll to position [423, 0]
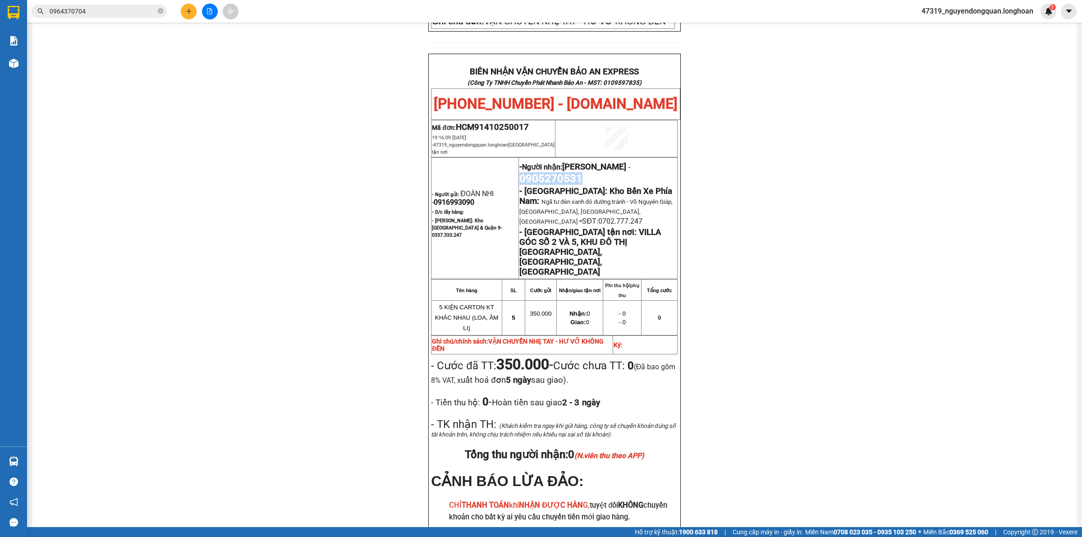
drag, startPoint x: 515, startPoint y: 148, endPoint x: 583, endPoint y: 148, distance: 67.6
click at [583, 160] on p "- Người nhận: [PERSON_NAME] - 0905270531" at bounding box center [597, 172] width 157 height 25
copy span "0905270531"
click at [287, 129] on div "PHIẾU DÁN LÊN HÀNG Ngày in phiếu: 19:16 [DATE] CSKH: [PHONE_NUMBER] CÔNG TY TNH…" at bounding box center [555, 130] width 1024 height 949
click at [280, 233] on div "PHIẾU DÁN LÊN HÀNG Ngày in phiếu: 19:16 [DATE] CSKH: [PHONE_NUMBER] CÔNG TY TNH…" at bounding box center [555, 130] width 1024 height 949
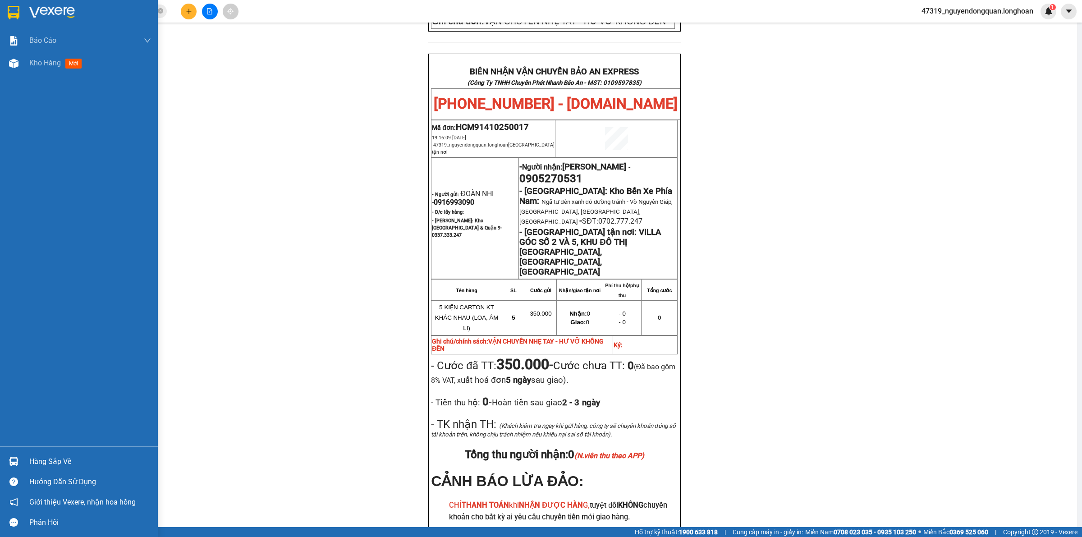
click at [28, 22] on div at bounding box center [79, 14] width 158 height 29
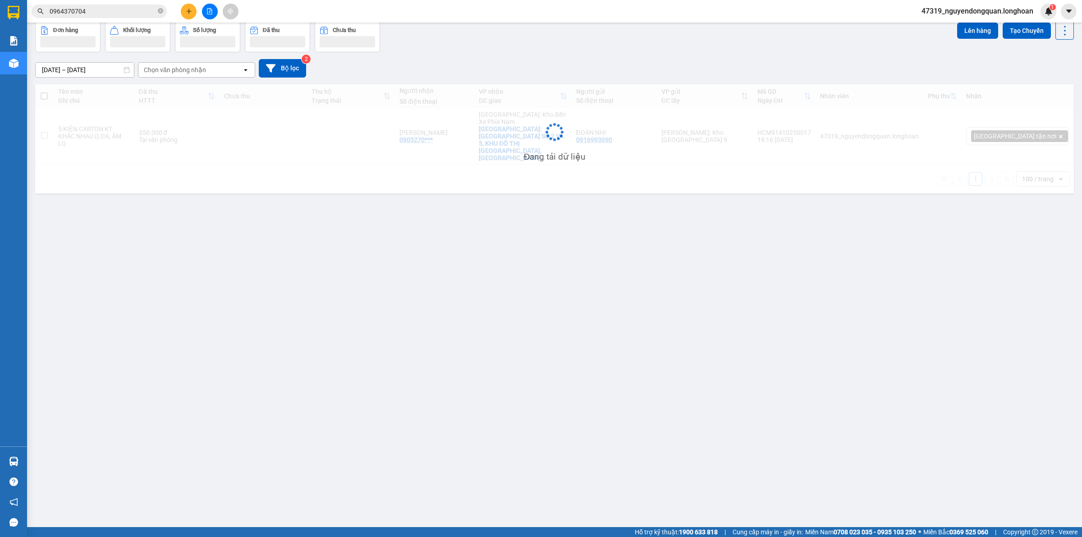
scroll to position [41, 0]
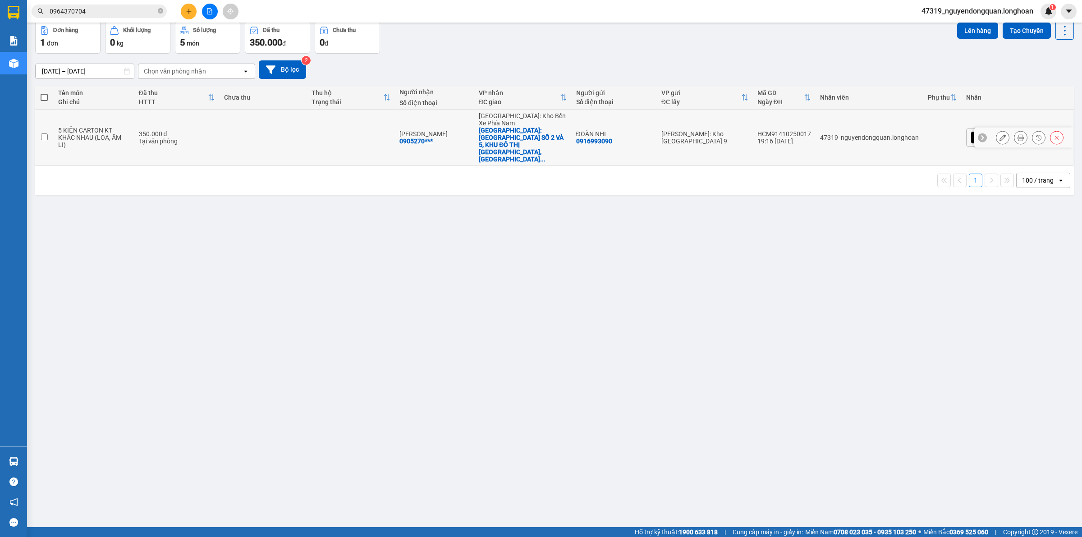
click at [1018, 134] on icon at bounding box center [1021, 137] width 6 height 6
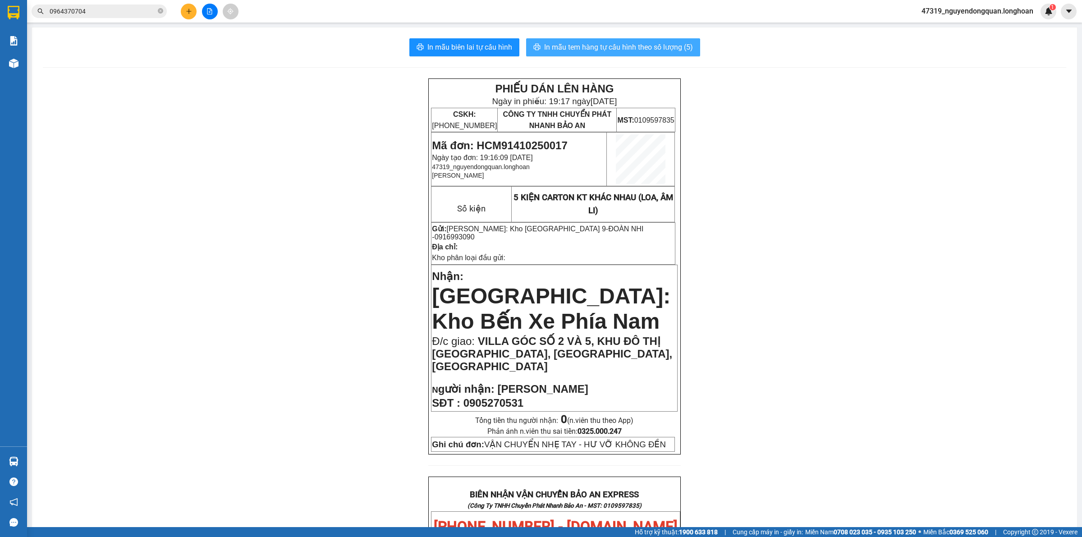
click at [644, 55] on button "In mẫu tem hàng tự cấu hình theo số lượng (5)" at bounding box center [613, 47] width 174 height 18
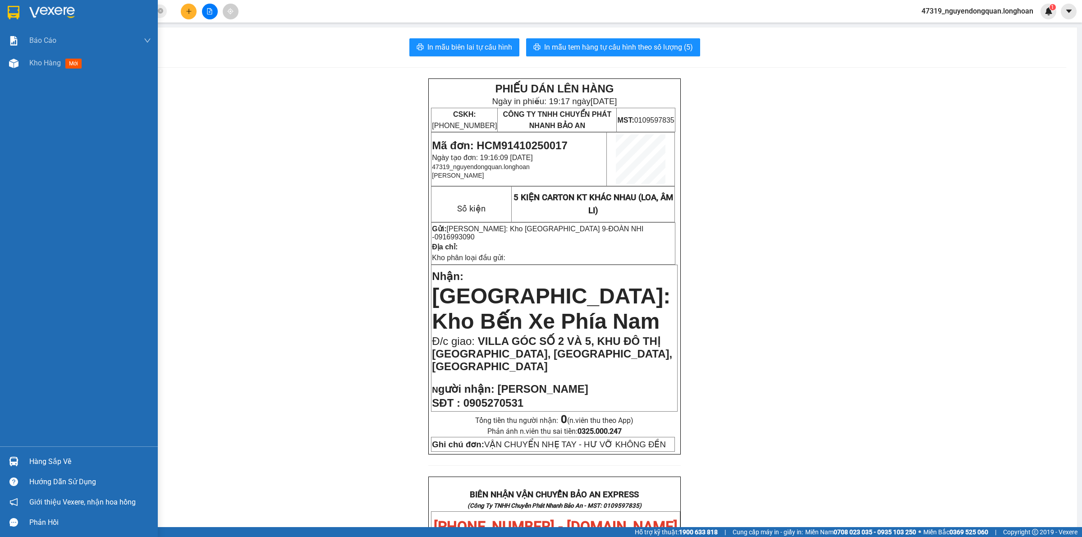
drag, startPoint x: 27, startPoint y: 18, endPoint x: 32, endPoint y: 20, distance: 5.3
click at [27, 18] on div at bounding box center [79, 14] width 158 height 29
